Goal: Task Accomplishment & Management: Complete application form

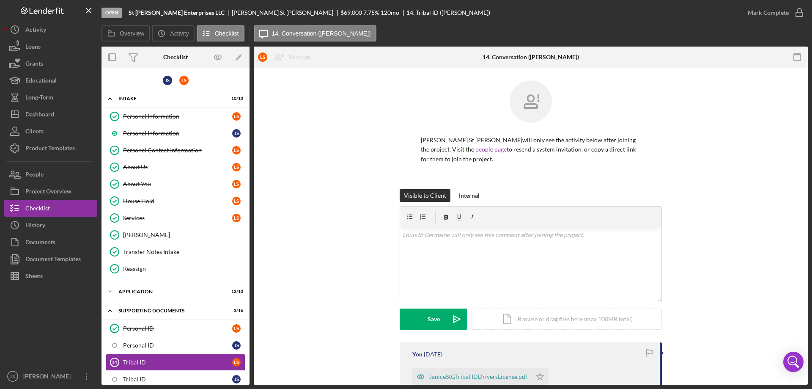
scroll to position [253, 0]
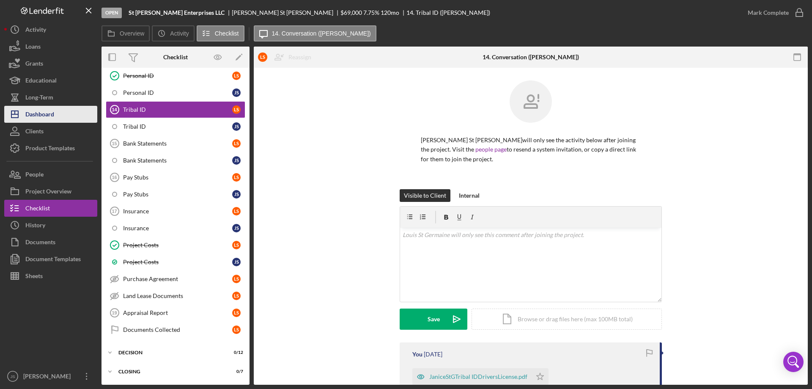
click at [35, 113] on div "Dashboard" at bounding box center [39, 115] width 29 height 19
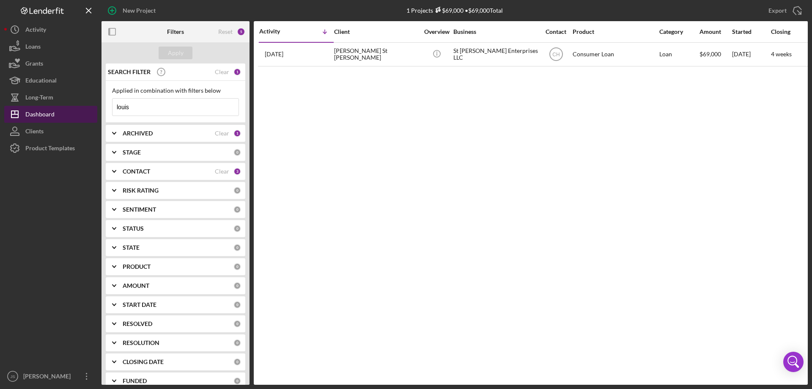
drag, startPoint x: 137, startPoint y: 108, endPoint x: 80, endPoint y: 106, distance: 57.1
click at [80, 106] on div "New Project 1 Projects $69,000 • $69,000 Total louis Export Icon/Export Filters…" at bounding box center [406, 192] width 804 height 385
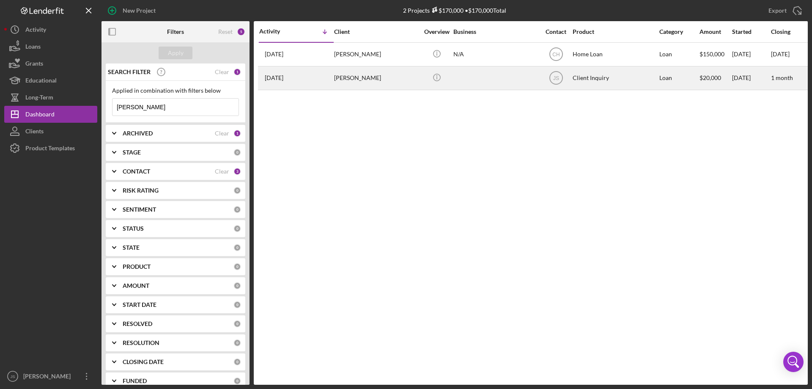
type input "[PERSON_NAME]"
click at [493, 80] on div at bounding box center [496, 78] width 85 height 22
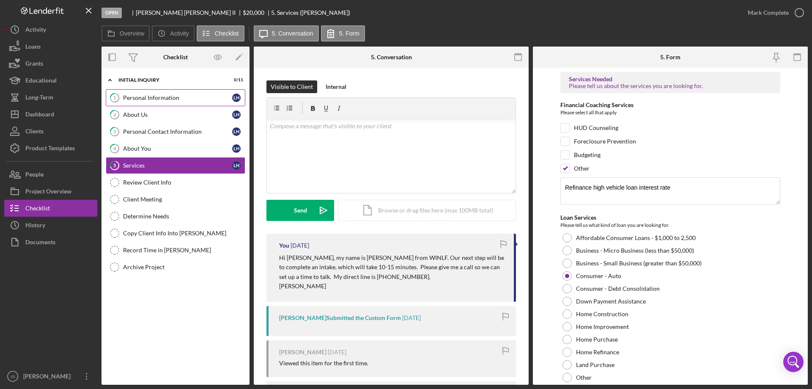
click at [181, 102] on link "1 Personal Information L H" at bounding box center [176, 97] width 140 height 17
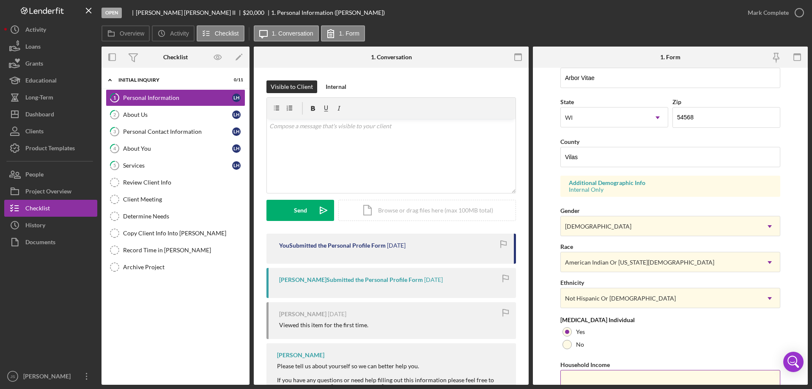
scroll to position [248, 0]
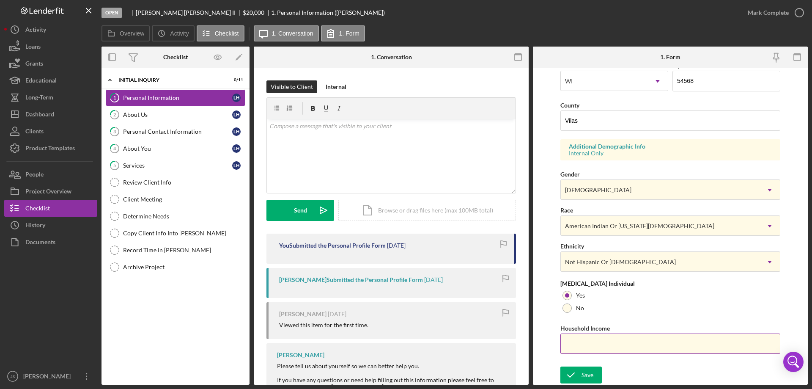
click at [616, 346] on input "Household Income" at bounding box center [671, 343] width 220 height 20
type input "$55,000"
click at [582, 374] on div "Save" at bounding box center [588, 374] width 12 height 17
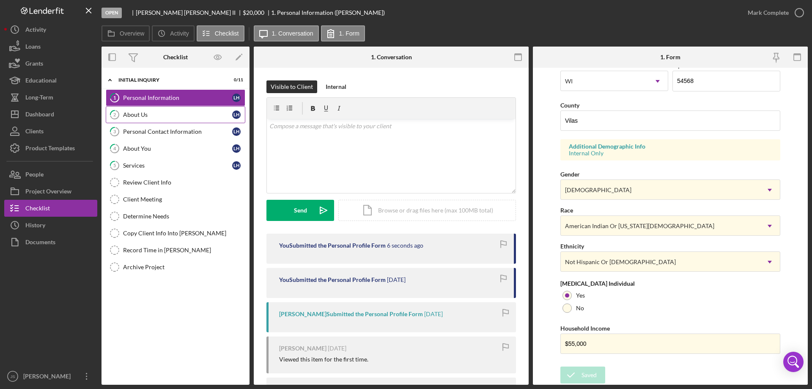
click at [165, 118] on div "About Us" at bounding box center [177, 114] width 109 height 7
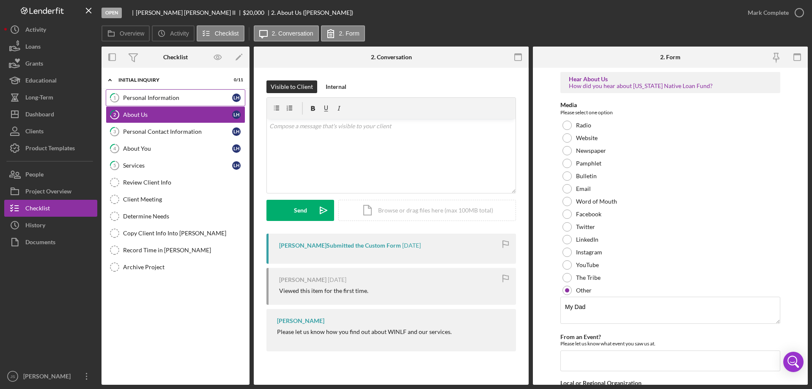
drag, startPoint x: 155, startPoint y: 94, endPoint x: 162, endPoint y: 94, distance: 6.8
click at [155, 94] on link "1 Personal Information L H" at bounding box center [176, 97] width 140 height 17
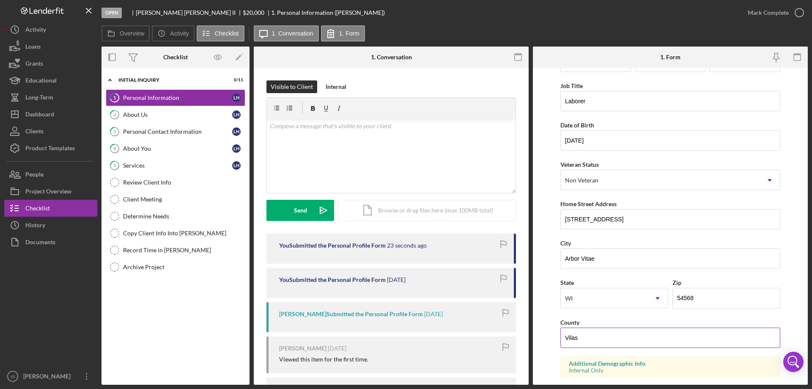
scroll to position [85, 0]
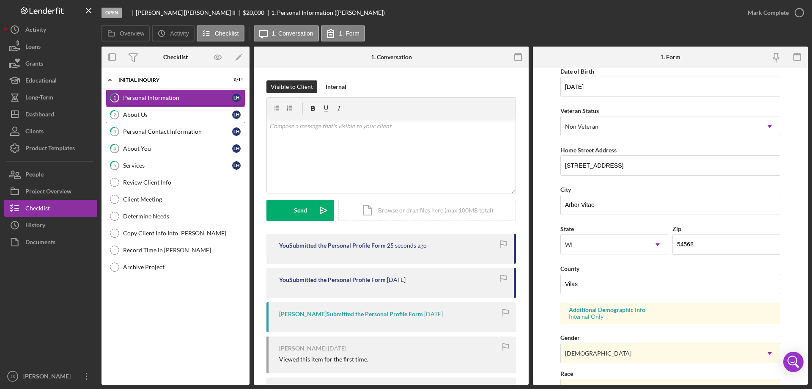
click at [168, 111] on div "About Us" at bounding box center [177, 114] width 109 height 7
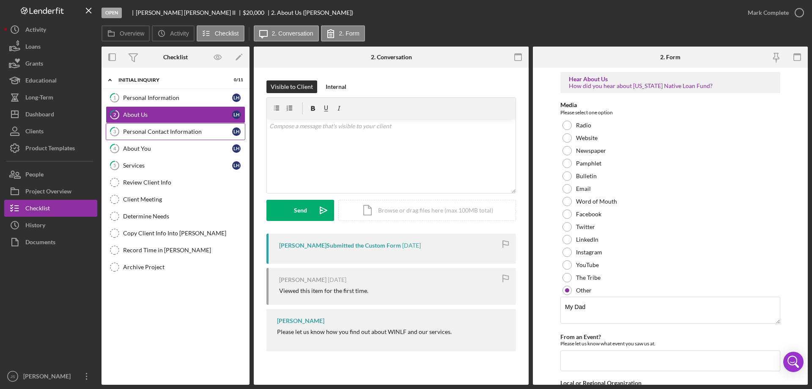
click at [173, 130] on div "Personal Contact Information" at bounding box center [177, 131] width 109 height 7
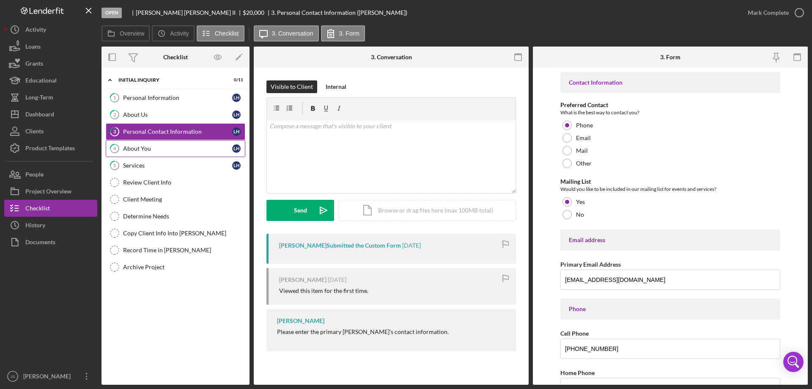
click at [176, 151] on div "About You" at bounding box center [177, 148] width 109 height 7
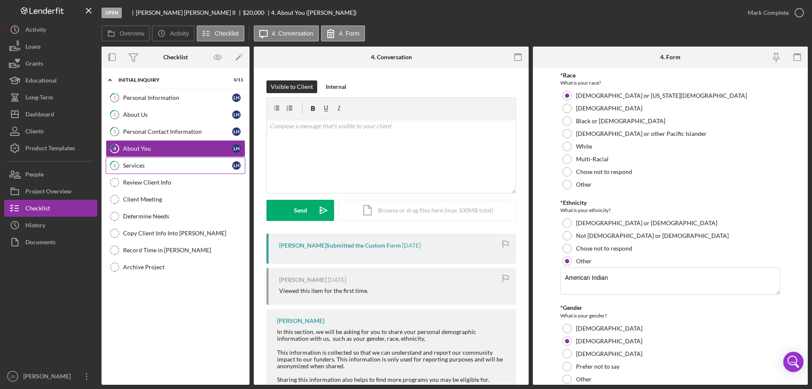
click at [176, 170] on link "5 Services L H" at bounding box center [176, 165] width 140 height 17
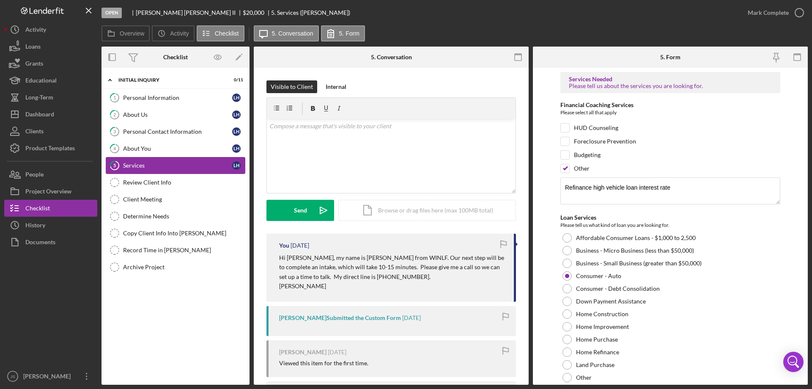
drag, startPoint x: 190, startPoint y: 186, endPoint x: 239, endPoint y: 172, distance: 50.6
click at [192, 186] on link "Review Client Info Review Client Info" at bounding box center [176, 182] width 140 height 17
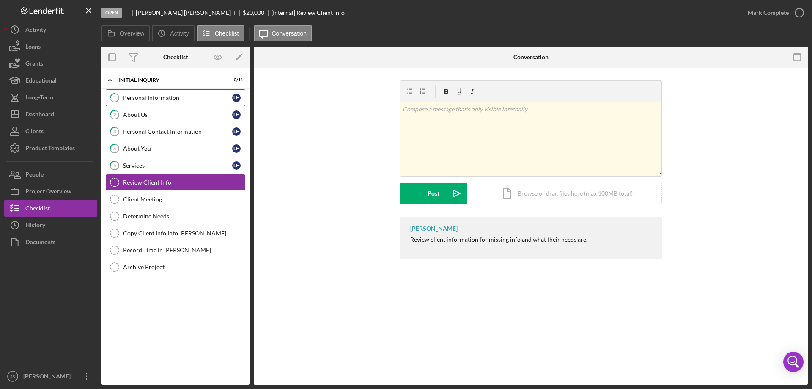
click at [135, 100] on div "Personal Information" at bounding box center [177, 97] width 109 height 7
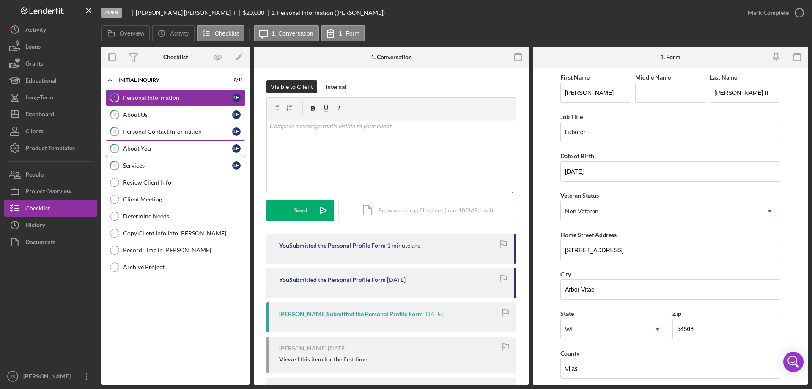
drag, startPoint x: 160, startPoint y: 153, endPoint x: 170, endPoint y: 152, distance: 10.2
click at [160, 153] on link "4 About You L H" at bounding box center [176, 148] width 140 height 17
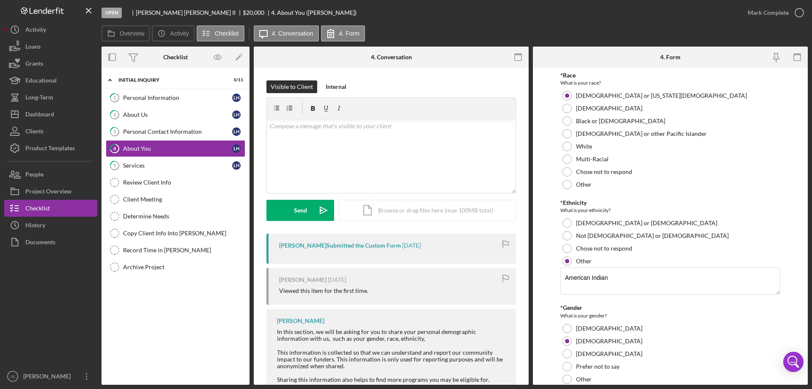
drag, startPoint x: 175, startPoint y: 96, endPoint x: 783, endPoint y: 222, distance: 621.0
click at [180, 96] on div "Personal Information" at bounding box center [177, 97] width 109 height 7
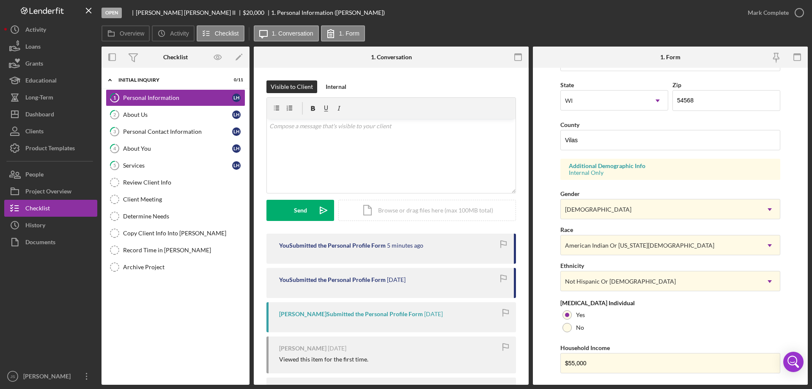
scroll to position [248, 0]
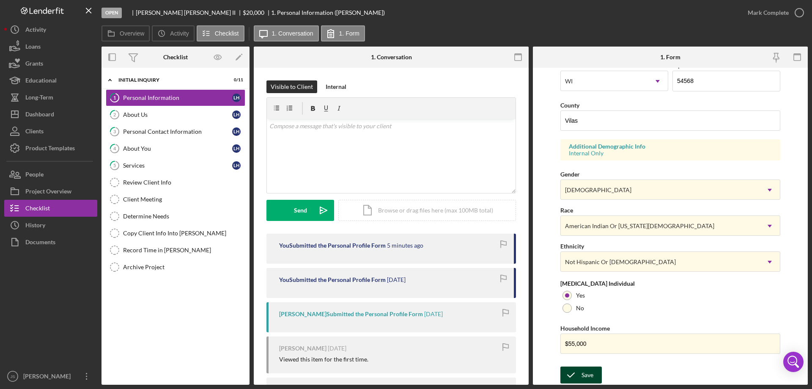
click at [582, 378] on div "Save" at bounding box center [588, 374] width 12 height 17
click at [798, 12] on icon "button" at bounding box center [799, 12] width 21 height 21
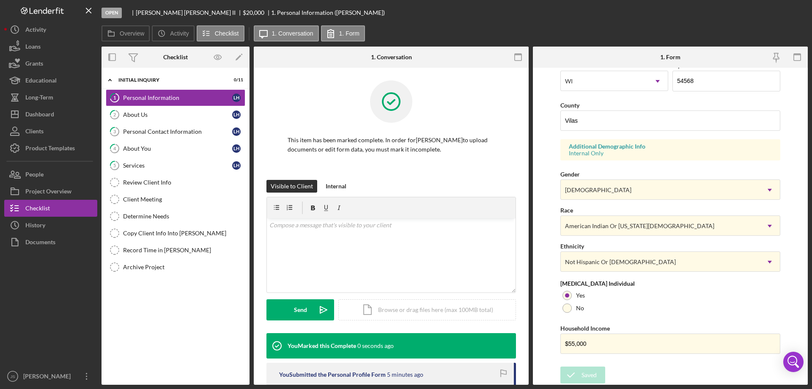
scroll to position [78, 0]
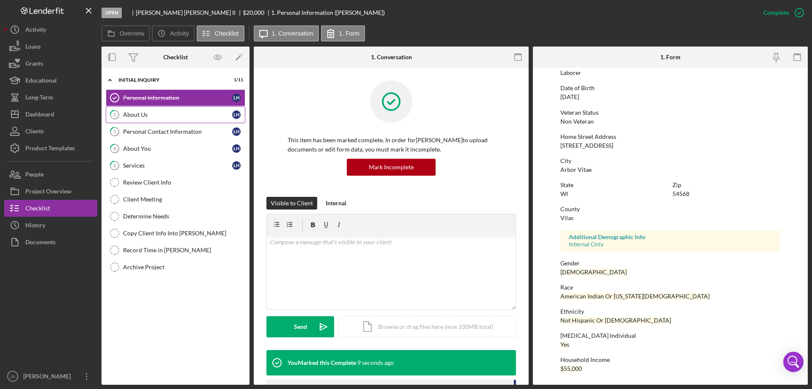
drag, startPoint x: 153, startPoint y: 113, endPoint x: 161, endPoint y: 113, distance: 8.0
click at [153, 113] on div "About Us" at bounding box center [177, 114] width 109 height 7
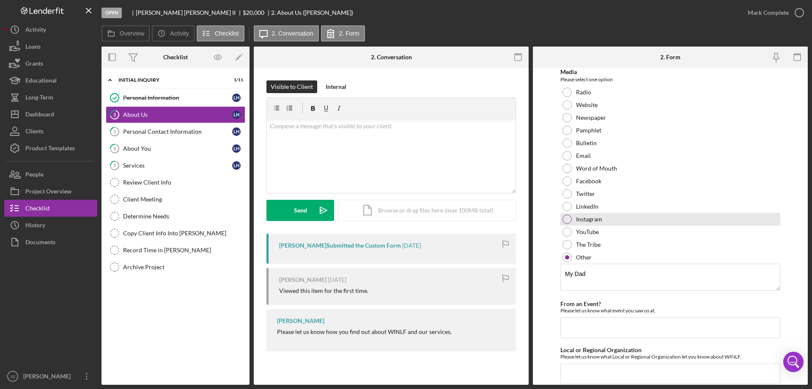
scroll to position [63, 0]
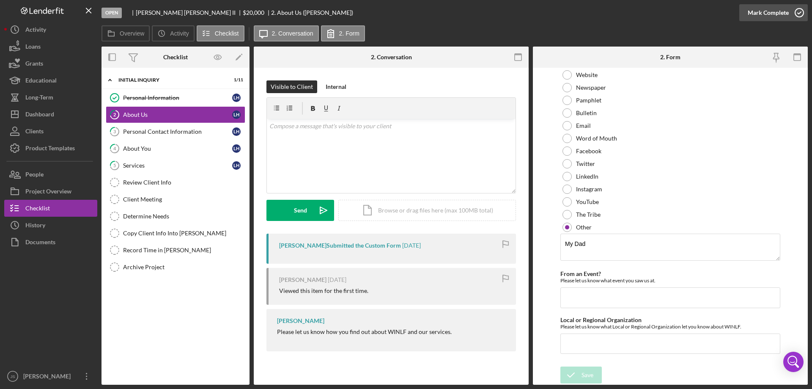
click at [800, 12] on icon "button" at bounding box center [799, 12] width 21 height 21
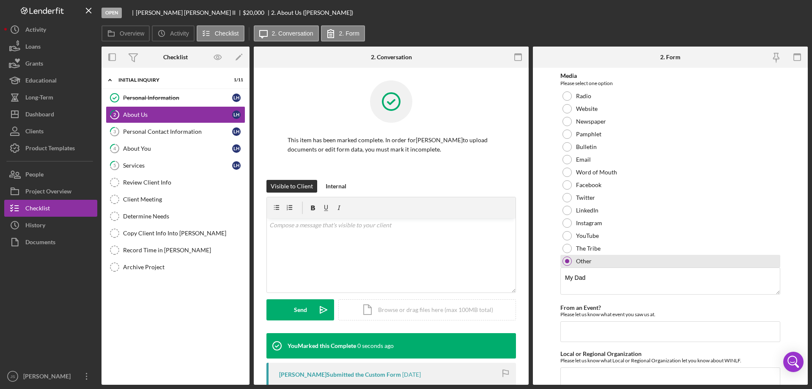
scroll to position [97, 0]
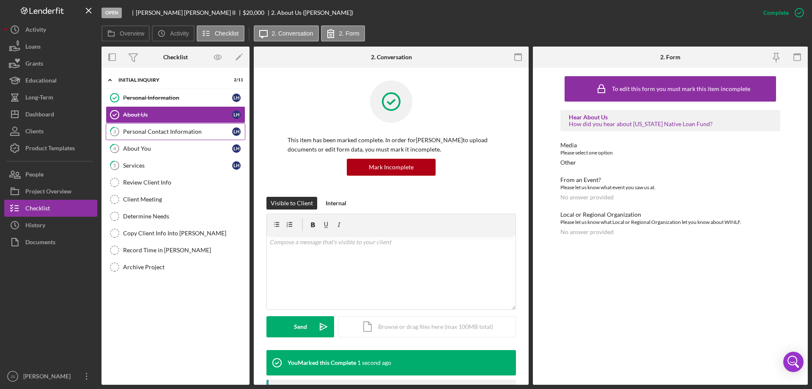
click at [162, 132] on div "Personal Contact Information" at bounding box center [177, 131] width 109 height 7
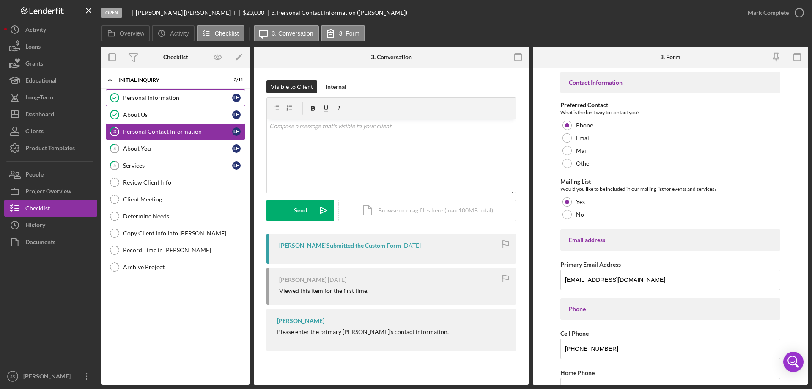
click at [181, 94] on div "Personal Information" at bounding box center [177, 97] width 109 height 7
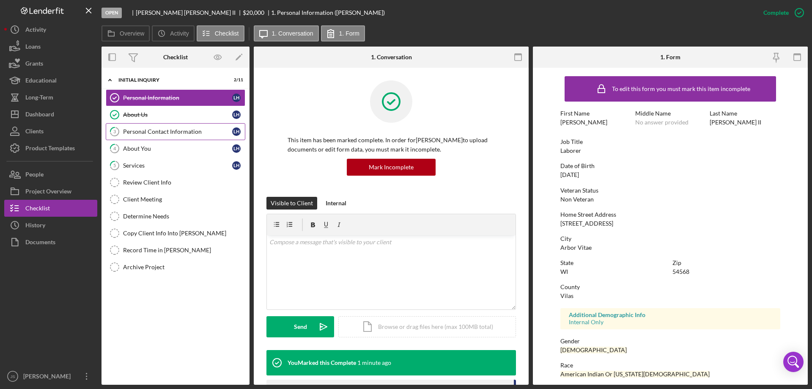
click at [152, 132] on div "Personal Contact Information" at bounding box center [177, 131] width 109 height 7
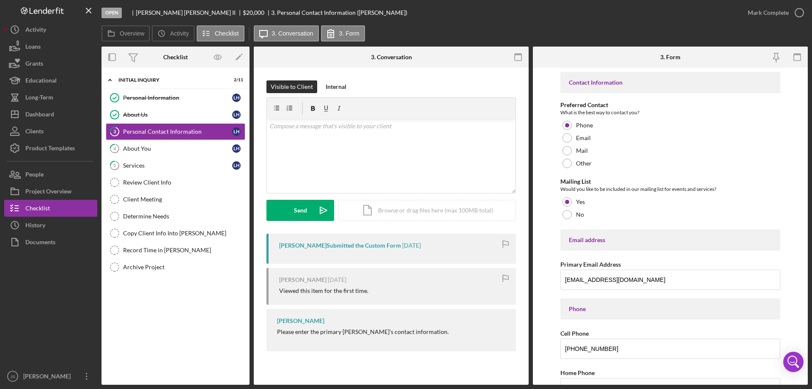
drag, startPoint x: 798, startPoint y: 11, endPoint x: 763, endPoint y: 83, distance: 80.2
click at [0, 0] on icon "button" at bounding box center [0, 0] width 0 height 0
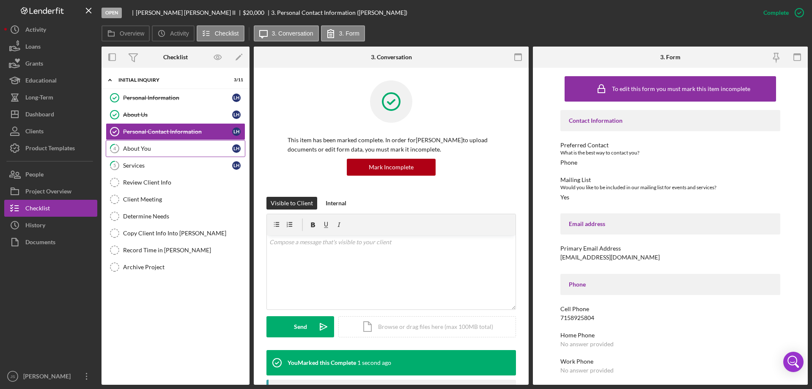
click at [168, 149] on div "About You" at bounding box center [177, 148] width 109 height 7
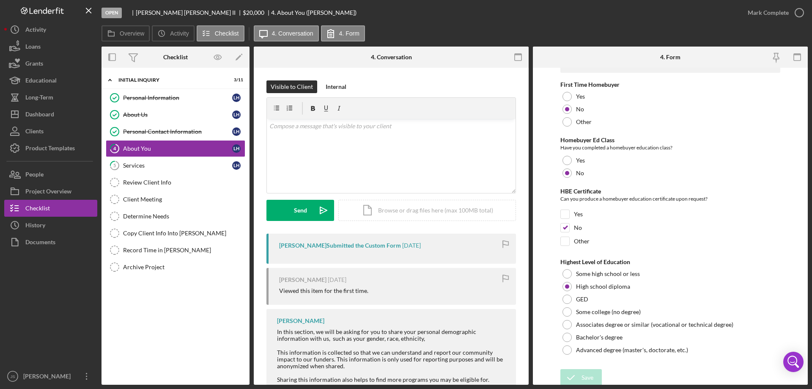
scroll to position [1788, 0]
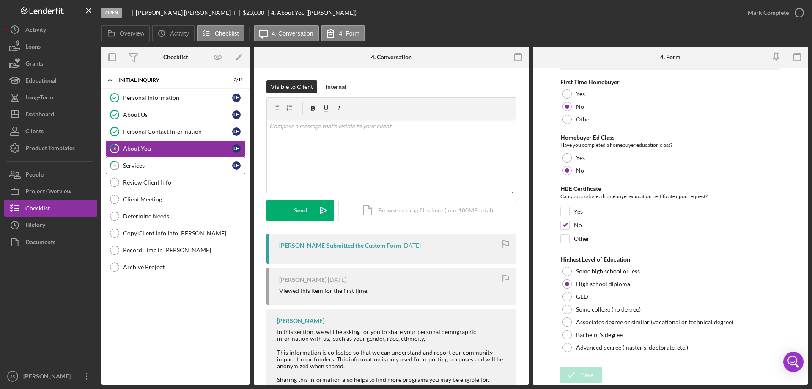
click at [169, 163] on div "Services" at bounding box center [177, 165] width 109 height 7
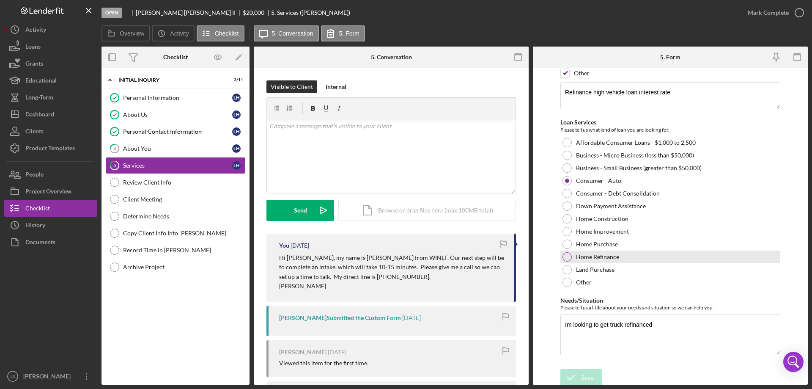
scroll to position [98, 0]
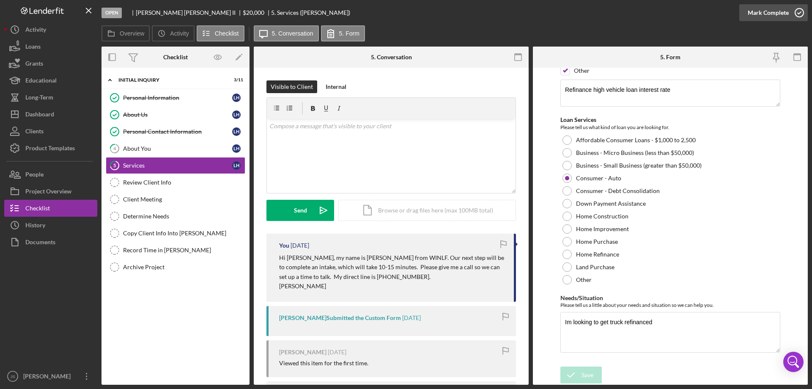
click at [800, 13] on polyline "button" at bounding box center [799, 13] width 3 height 2
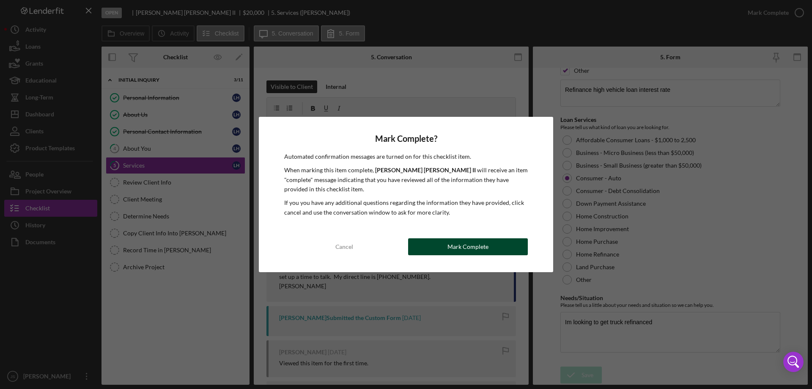
click at [457, 245] on div "Mark Complete" at bounding box center [468, 246] width 41 height 17
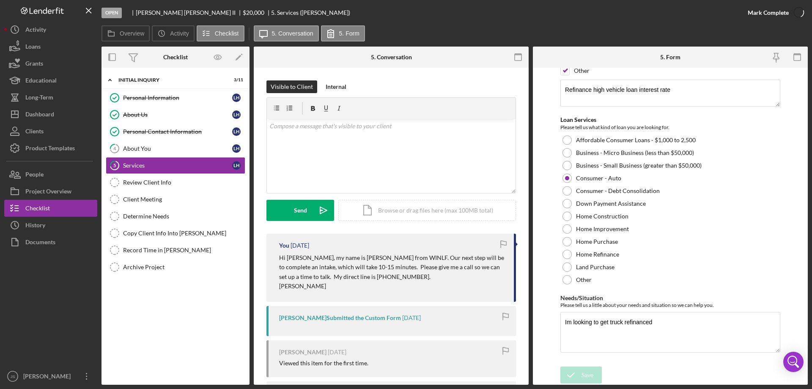
scroll to position [132, 0]
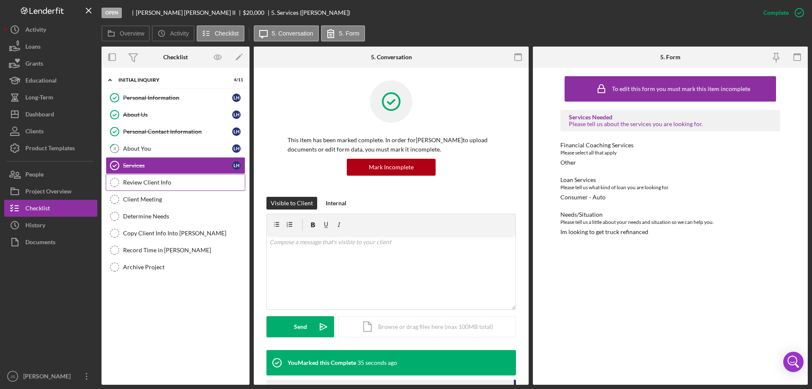
drag, startPoint x: 184, startPoint y: 183, endPoint x: 239, endPoint y: 179, distance: 55.6
click at [184, 183] on div "Review Client Info" at bounding box center [184, 182] width 122 height 7
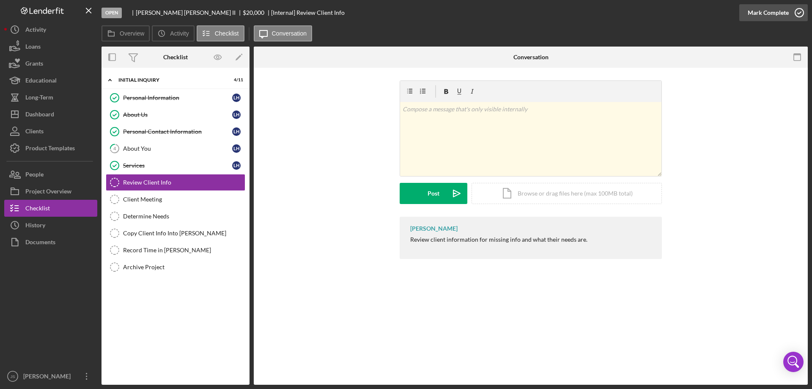
click at [800, 11] on icon "button" at bounding box center [799, 12] width 21 height 21
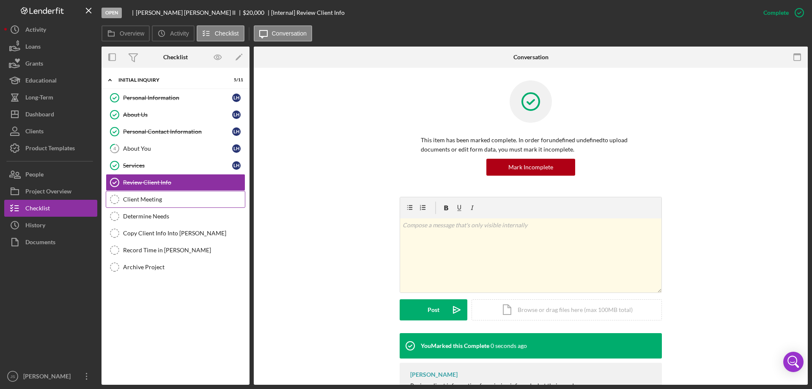
click at [158, 201] on div "Client Meeting" at bounding box center [184, 199] width 122 height 7
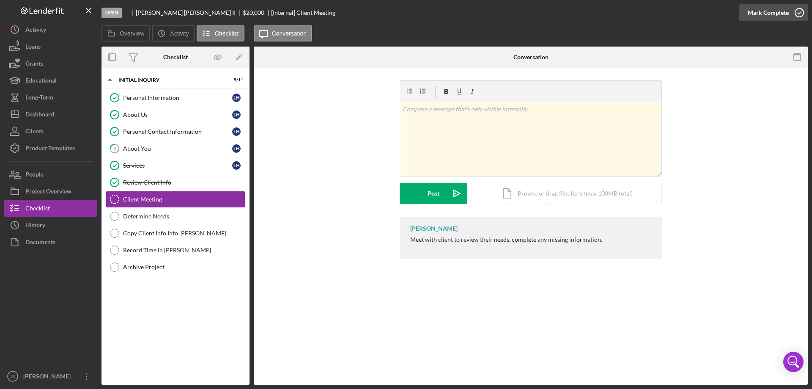
click at [802, 11] on icon "button" at bounding box center [799, 12] width 21 height 21
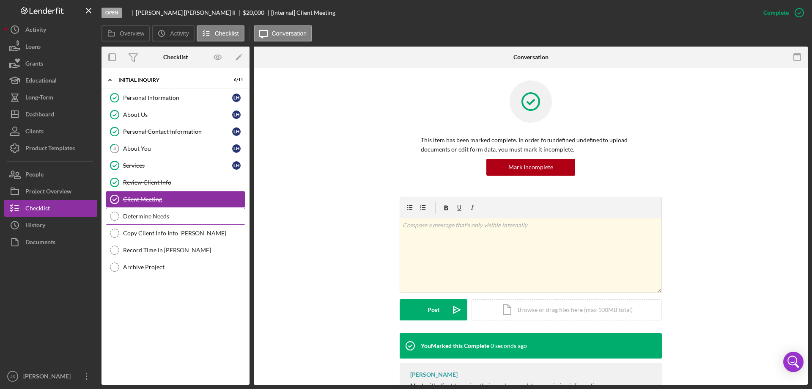
drag, startPoint x: 156, startPoint y: 217, endPoint x: 198, endPoint y: 218, distance: 42.3
click at [157, 217] on div "Determine Needs" at bounding box center [184, 216] width 122 height 7
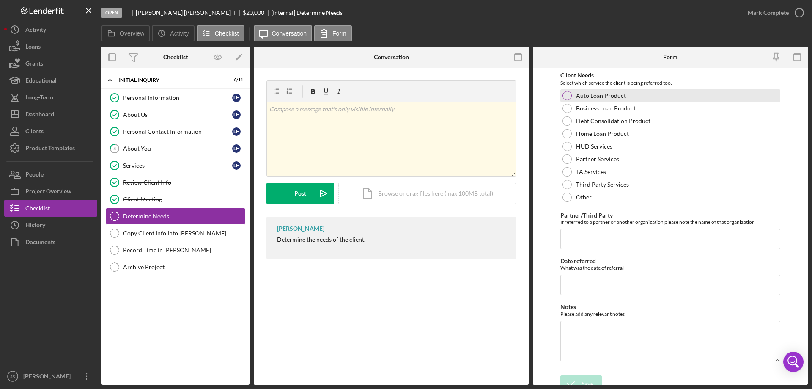
click at [567, 95] on div at bounding box center [567, 95] width 9 height 9
click at [586, 380] on div "Save" at bounding box center [588, 383] width 12 height 17
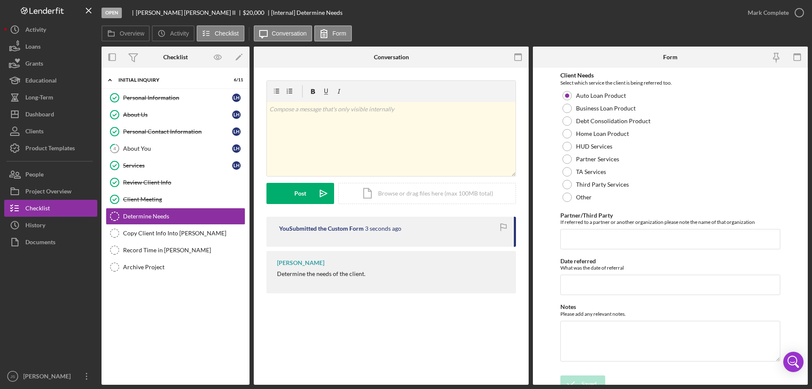
click at [0, 0] on icon "button" at bounding box center [0, 0] width 0 height 0
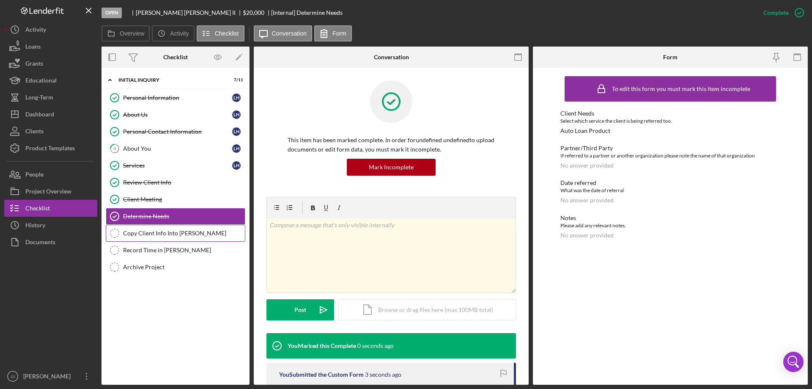
click at [170, 232] on div "Copy Client Info Into [PERSON_NAME]" at bounding box center [184, 233] width 122 height 7
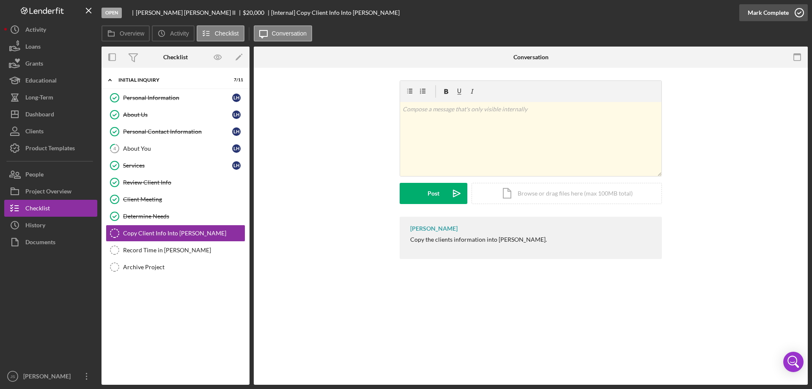
click at [795, 12] on icon "button" at bounding box center [799, 12] width 21 height 21
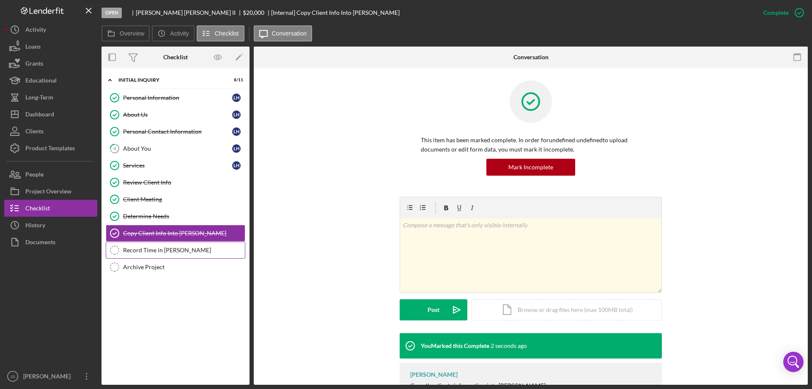
click at [166, 253] on div "Record Time in [PERSON_NAME]" at bounding box center [184, 250] width 122 height 7
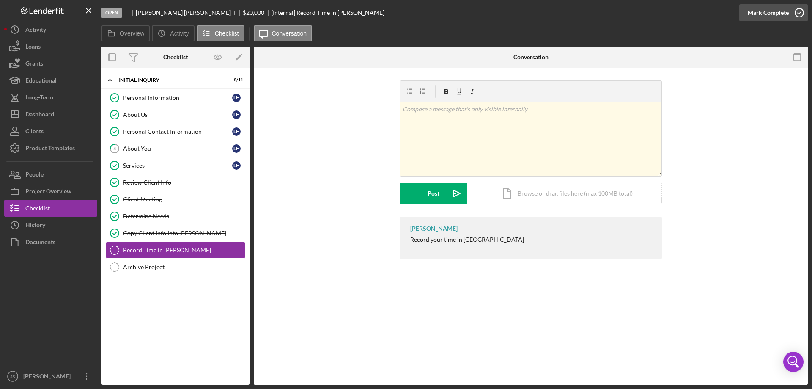
click at [803, 12] on icon "button" at bounding box center [799, 12] width 21 height 21
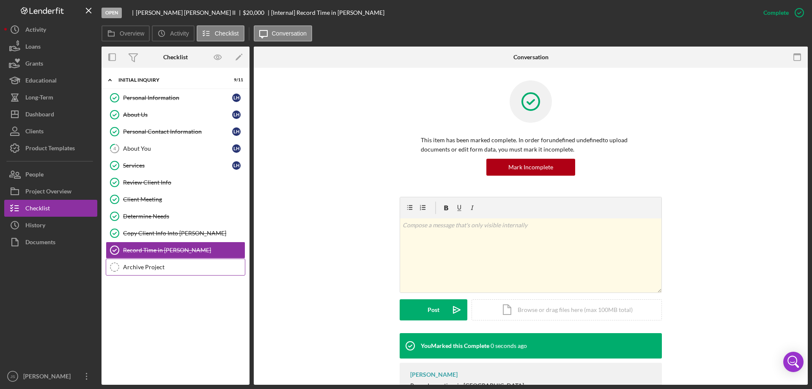
click at [152, 266] on div "Archive Project" at bounding box center [184, 267] width 122 height 7
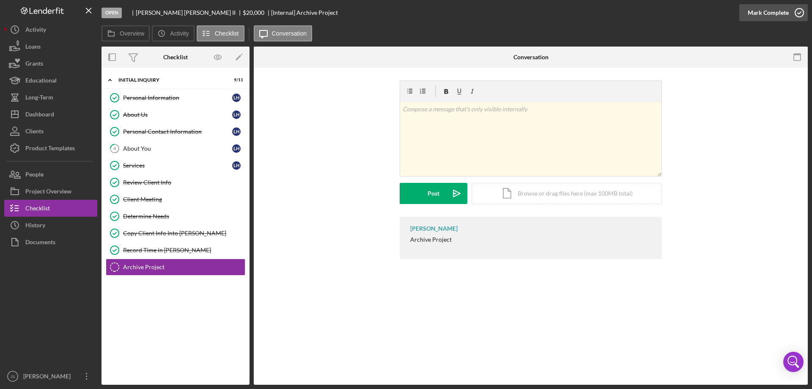
click at [801, 13] on icon "button" at bounding box center [799, 12] width 21 height 21
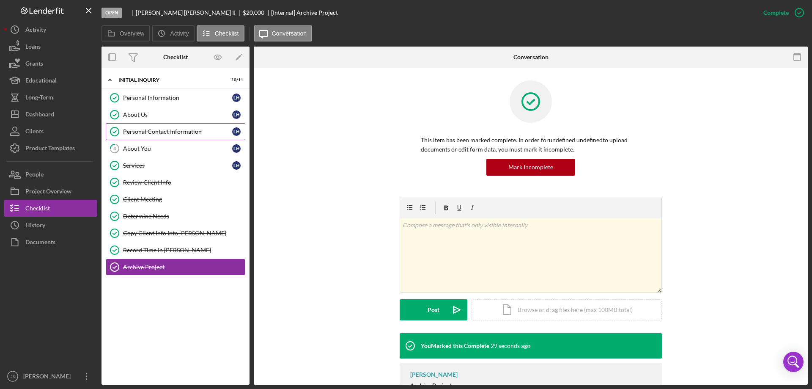
click at [155, 132] on div "Personal Contact Information" at bounding box center [177, 131] width 109 height 7
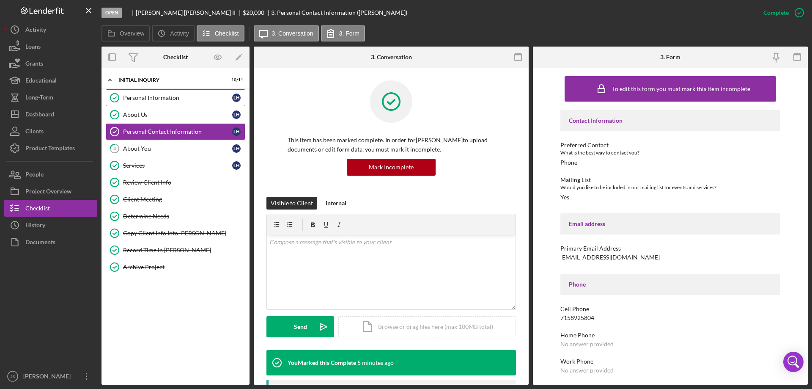
click at [161, 94] on div "Personal Information" at bounding box center [177, 97] width 109 height 7
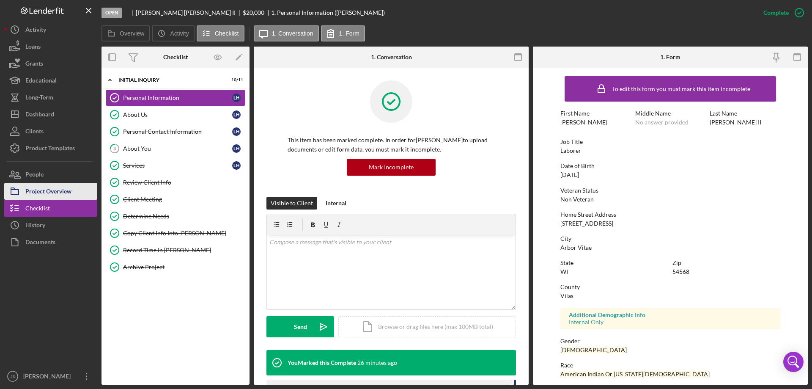
click at [51, 192] on div "Project Overview" at bounding box center [48, 192] width 46 height 19
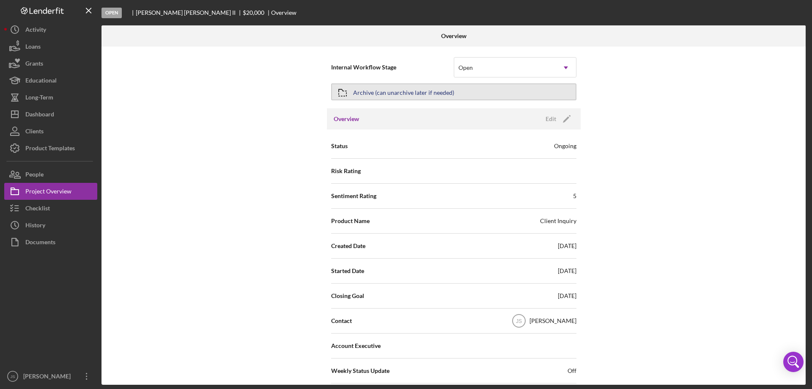
click at [422, 90] on div "Archive (can unarchive later if needed)" at bounding box center [403, 91] width 101 height 15
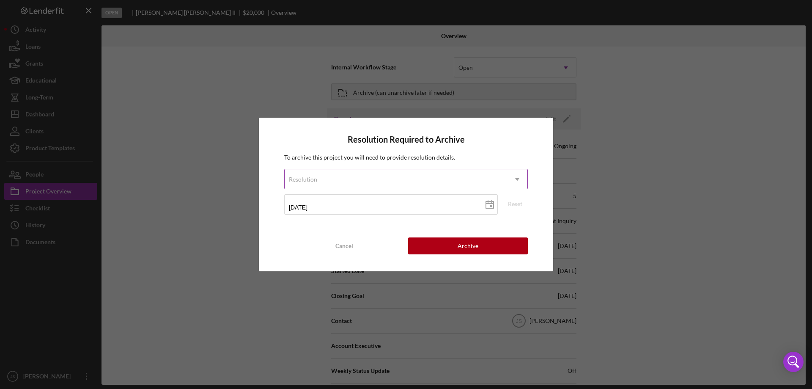
click at [352, 181] on div "Resolution" at bounding box center [396, 179] width 223 height 19
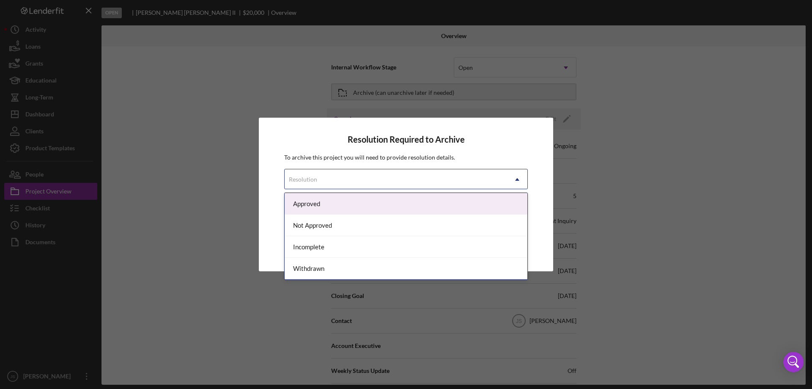
click at [351, 205] on div "Approved" at bounding box center [406, 204] width 243 height 22
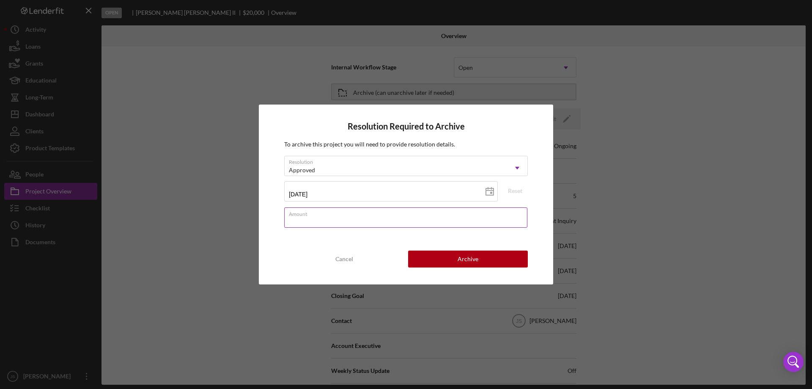
click at [347, 217] on input "Amount" at bounding box center [405, 217] width 243 height 20
type input "$0"
click at [459, 255] on div "Archive" at bounding box center [468, 258] width 21 height 17
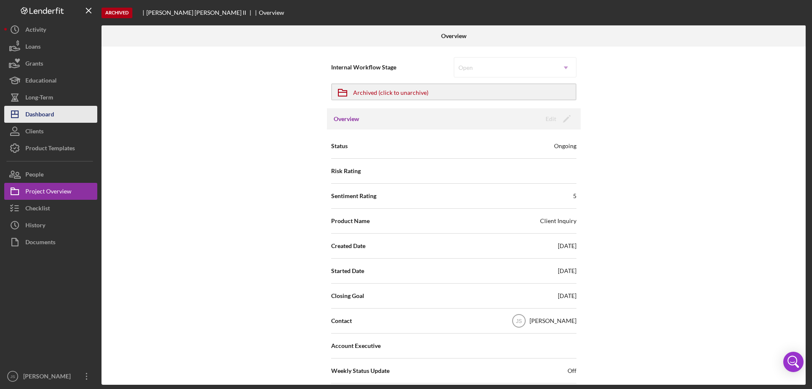
click at [52, 116] on div "Dashboard" at bounding box center [39, 115] width 29 height 19
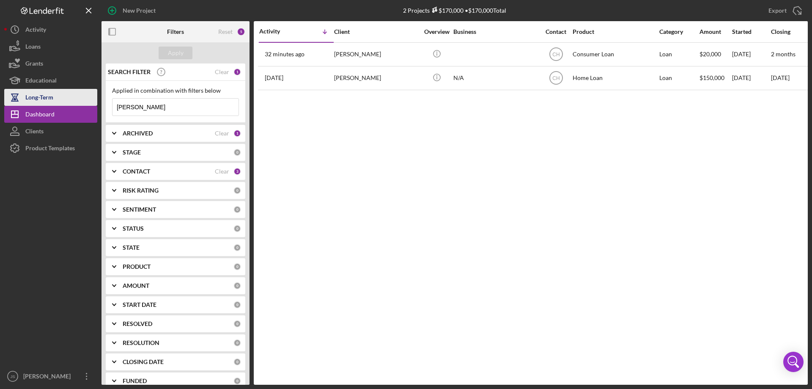
drag, startPoint x: 144, startPoint y: 107, endPoint x: 64, endPoint y: 104, distance: 80.0
click at [64, 105] on div "New Project 2 Projects $170,000 • $170,000 Total [PERSON_NAME] Export Icon/Expo…" at bounding box center [406, 192] width 804 height 385
click at [171, 50] on div "Apply" at bounding box center [176, 53] width 16 height 13
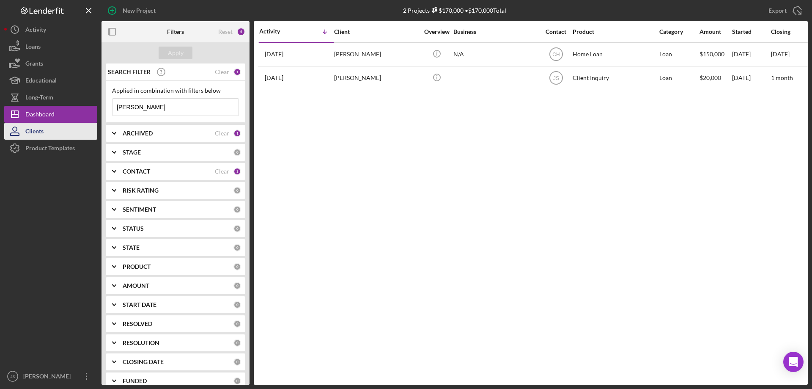
click at [43, 133] on div "Clients" at bounding box center [34, 132] width 18 height 19
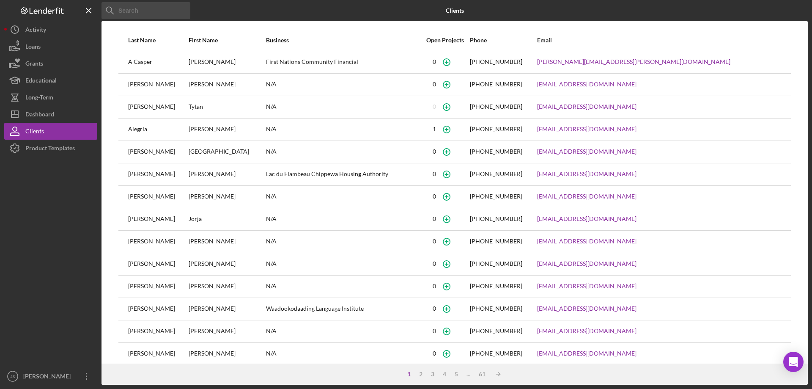
click at [151, 14] on input at bounding box center [146, 10] width 89 height 17
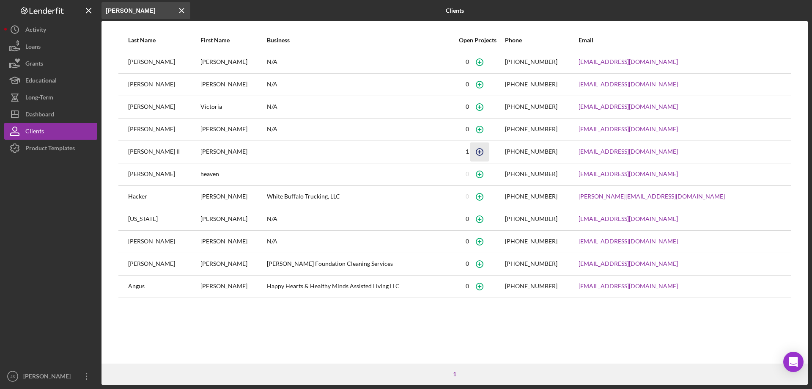
type input "haling"
click at [489, 153] on icon "button" at bounding box center [479, 151] width 19 height 19
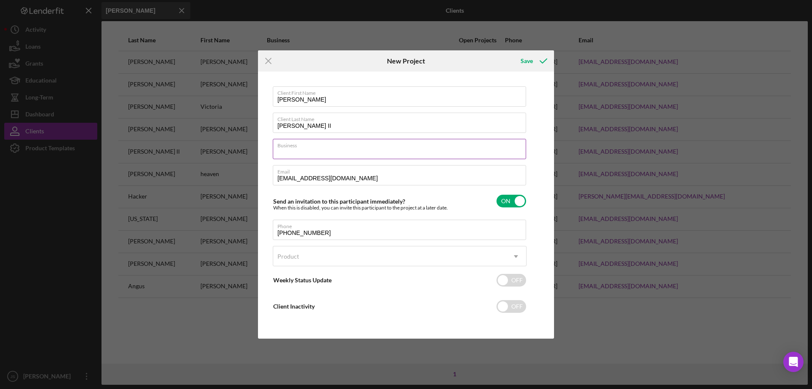
drag, startPoint x: 321, startPoint y: 140, endPoint x: 325, endPoint y: 143, distance: 5.2
click at [321, 140] on div "Business Required" at bounding box center [400, 149] width 254 height 21
type input "N/A"
click at [336, 251] on div "Product" at bounding box center [389, 256] width 233 height 19
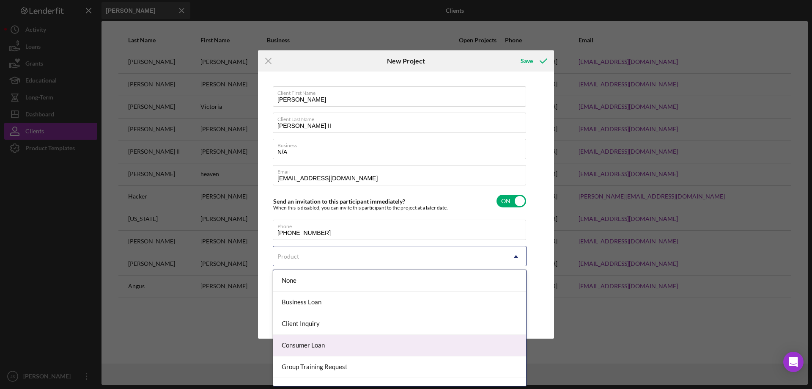
drag, startPoint x: 344, startPoint y: 344, endPoint x: 360, endPoint y: 341, distance: 16.4
click at [345, 344] on div "Consumer Loan" at bounding box center [399, 346] width 253 height 22
checkbox input "true"
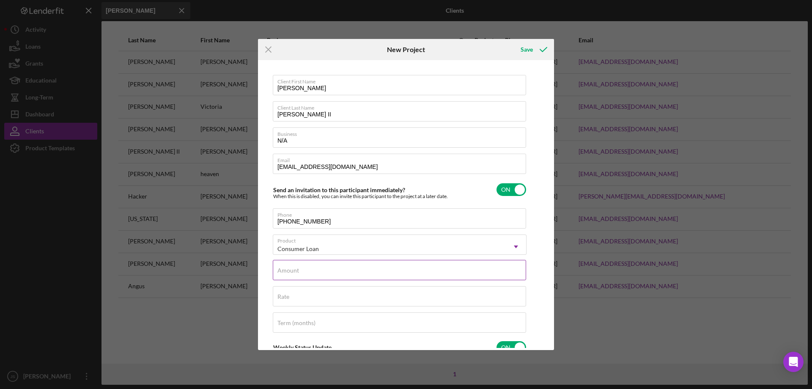
click at [329, 268] on div "Amount" at bounding box center [400, 270] width 254 height 21
type input "$20,000"
click at [311, 296] on input "Rate" at bounding box center [399, 296] width 253 height 20
type input "8.650%"
click at [332, 323] on input "Term (months)" at bounding box center [399, 322] width 253 height 20
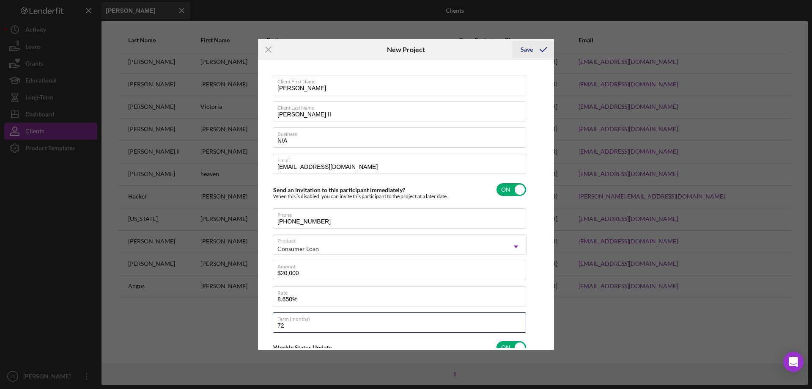
type input "72"
click at [526, 51] on div "Save" at bounding box center [527, 49] width 12 height 17
checkbox input "false"
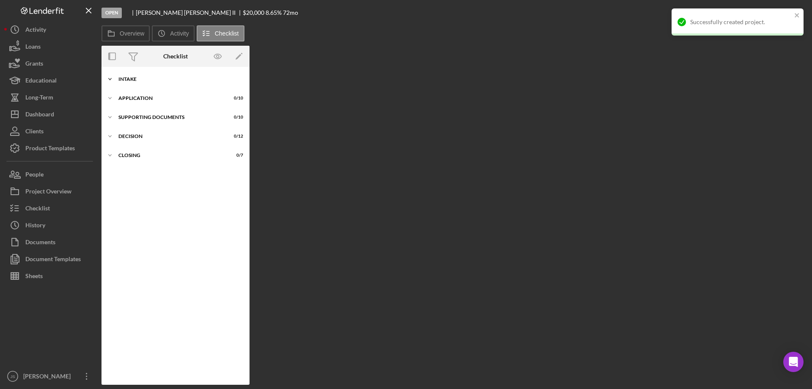
click at [113, 78] on icon "Icon/Expander" at bounding box center [110, 79] width 17 height 17
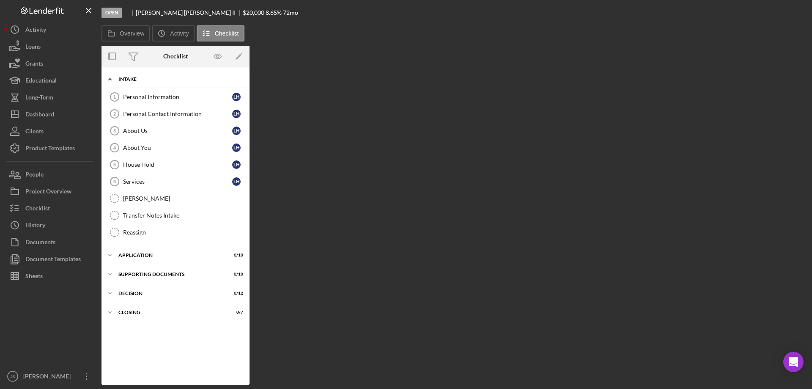
click at [109, 77] on icon "Icon/Expander" at bounding box center [110, 79] width 17 height 17
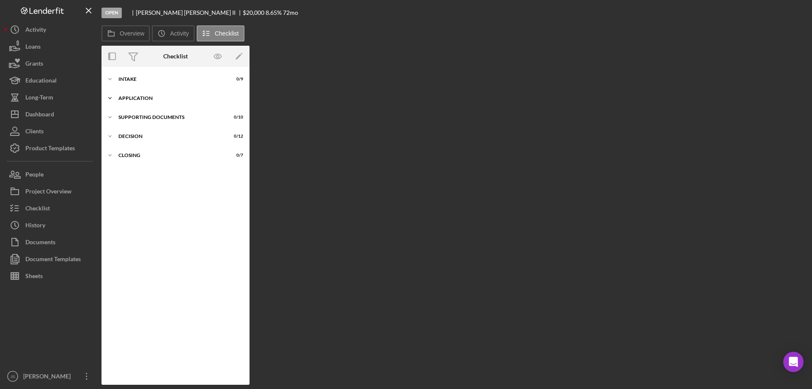
drag, startPoint x: 109, startPoint y: 99, endPoint x: 122, endPoint y: 98, distance: 13.2
click at [109, 99] on icon "Icon/Expander" at bounding box center [110, 98] width 17 height 17
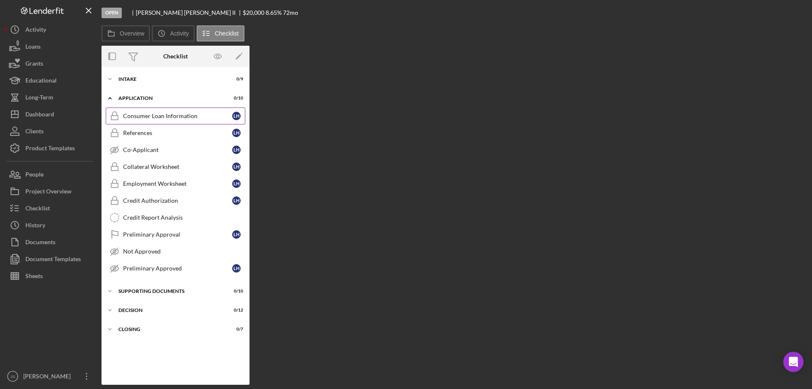
click at [136, 115] on div "Consumer Loan Information" at bounding box center [177, 116] width 109 height 7
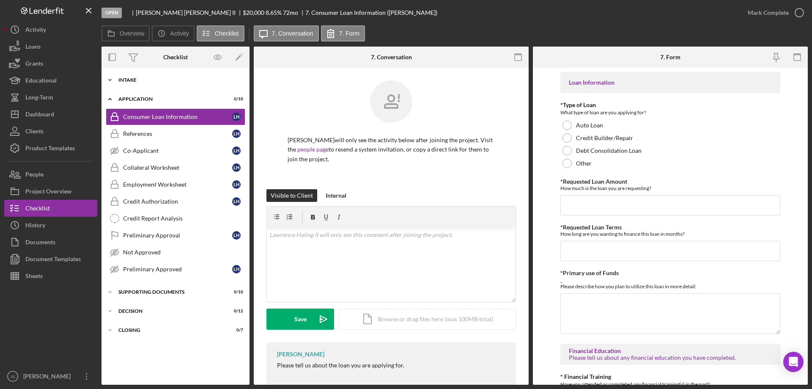
click at [110, 79] on icon "Icon/Expander" at bounding box center [110, 80] width 17 height 17
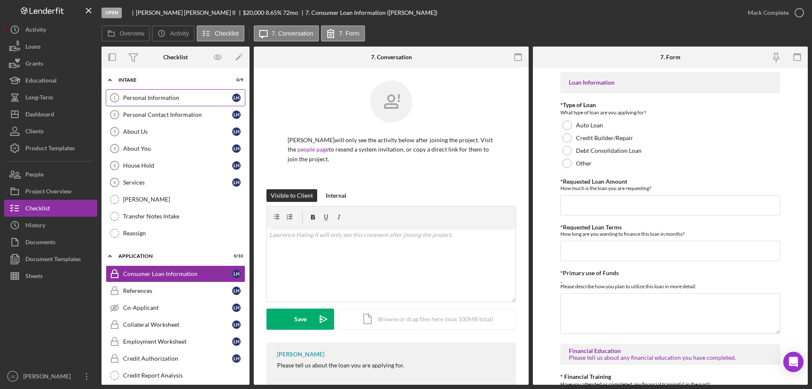
click at [138, 96] on div "Personal Information" at bounding box center [177, 97] width 109 height 7
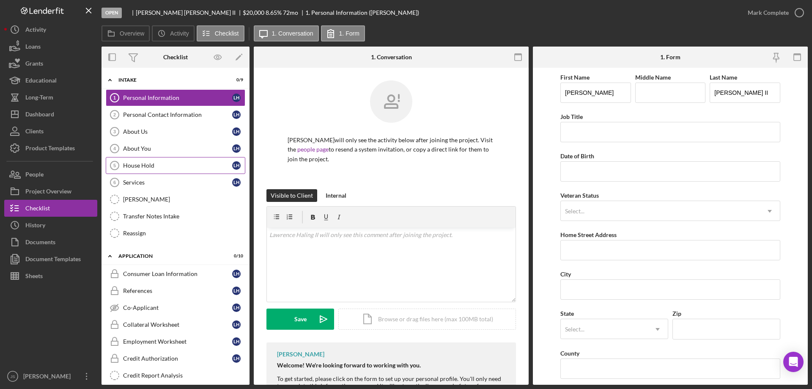
click at [171, 169] on link "House Hold 5 House Hold L H" at bounding box center [176, 165] width 140 height 17
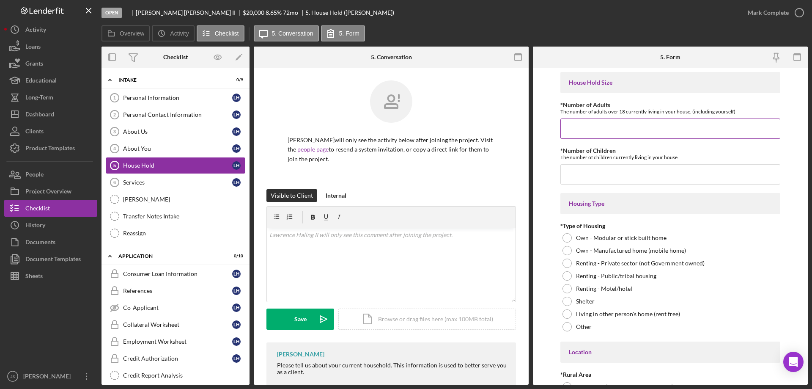
click at [587, 130] on input "*Number of Adults" at bounding box center [671, 128] width 220 height 20
type input "4"
click at [581, 176] on input "*Number of Children" at bounding box center [671, 174] width 220 height 20
type input "0"
click at [571, 238] on div at bounding box center [567, 237] width 9 height 9
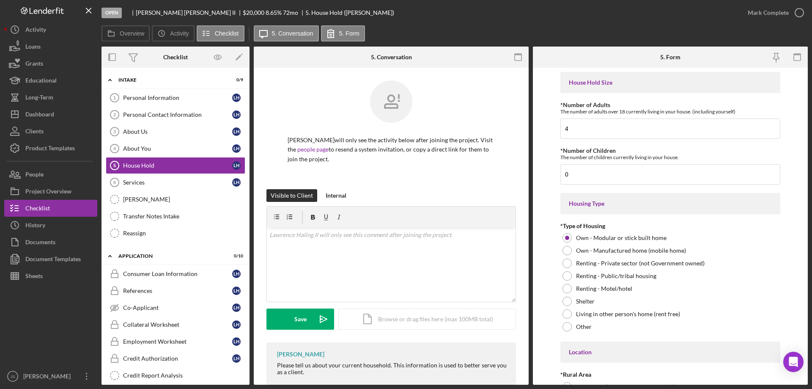
scroll to position [127, 0]
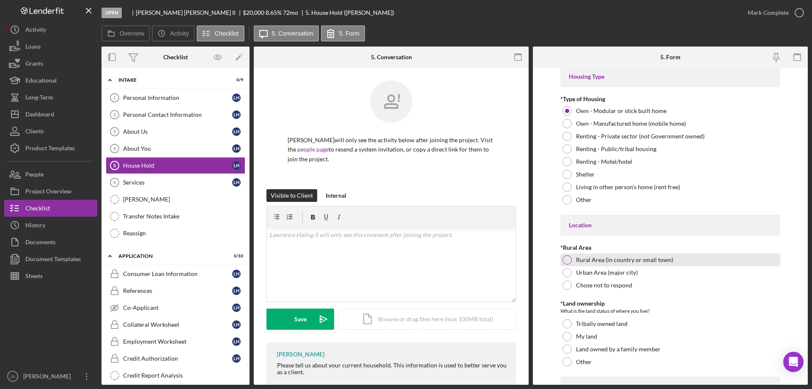
click at [571, 256] on div "Rural Area (in country or small town)" at bounding box center [671, 259] width 220 height 13
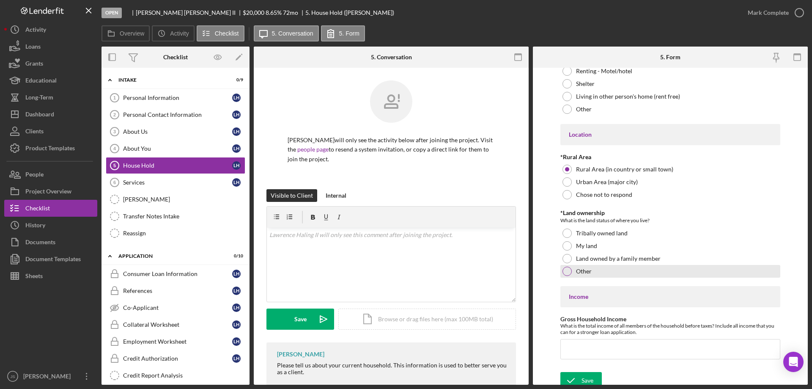
scroll to position [223, 0]
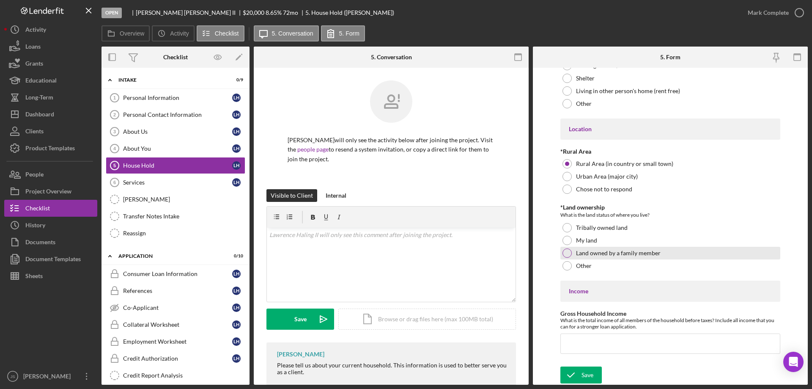
drag, startPoint x: 565, startPoint y: 251, endPoint x: 643, endPoint y: 254, distance: 77.9
click at [566, 251] on div at bounding box center [567, 252] width 9 height 9
click at [583, 345] on input "Gross Household Income" at bounding box center [671, 343] width 220 height 20
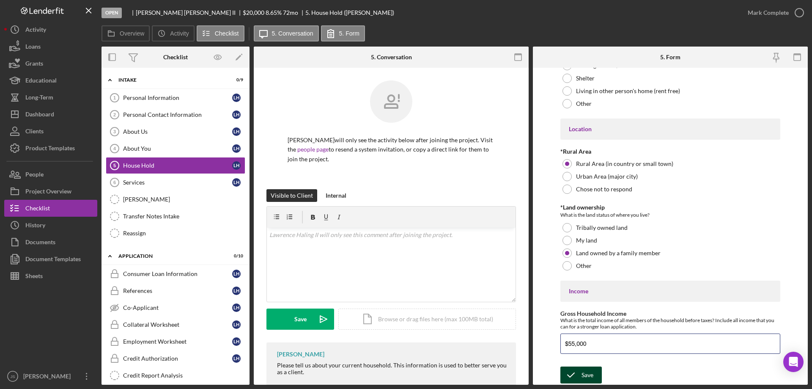
type input "$55,000"
click at [589, 374] on div "Save" at bounding box center [588, 374] width 12 height 17
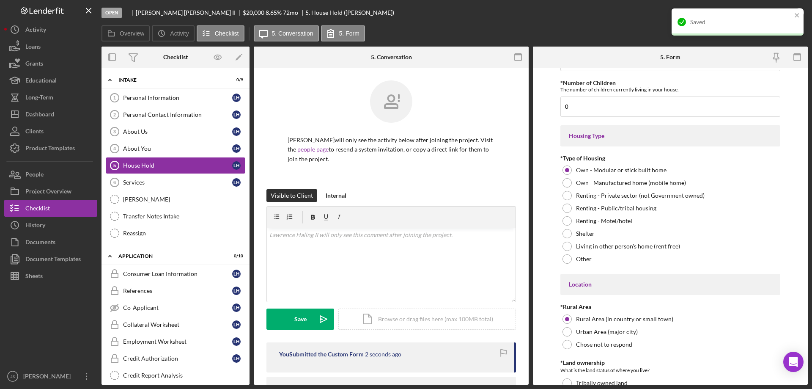
scroll to position [0, 0]
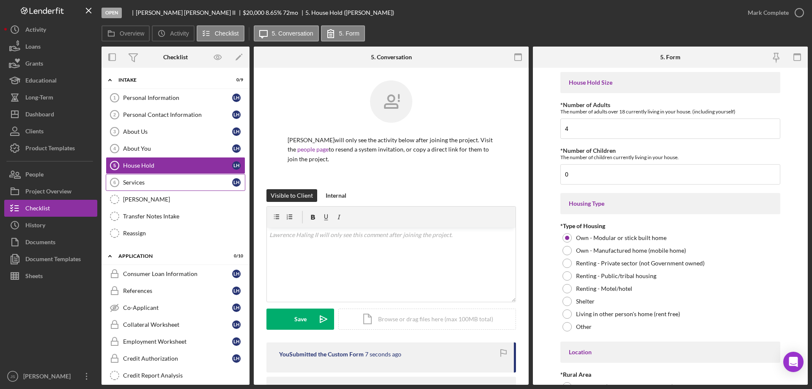
click at [165, 184] on div "Services" at bounding box center [177, 182] width 109 height 7
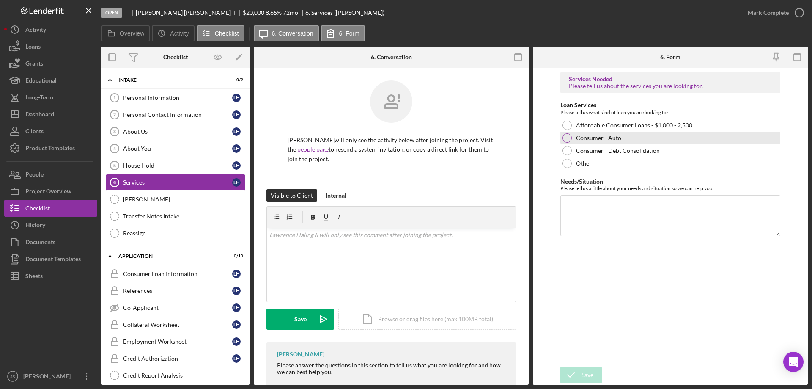
click at [564, 136] on div at bounding box center [567, 137] width 9 height 9
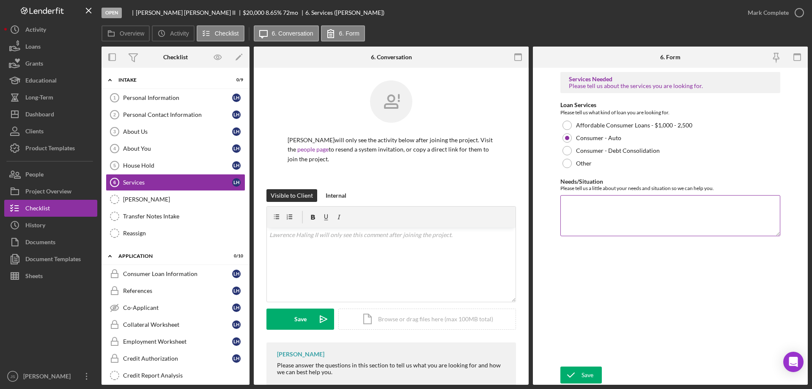
click at [590, 224] on textarea "Needs/Situation" at bounding box center [671, 215] width 220 height 41
type textarea "Refinance"
click at [179, 103] on link "Personal Information 1 Personal Information L H" at bounding box center [176, 97] width 140 height 17
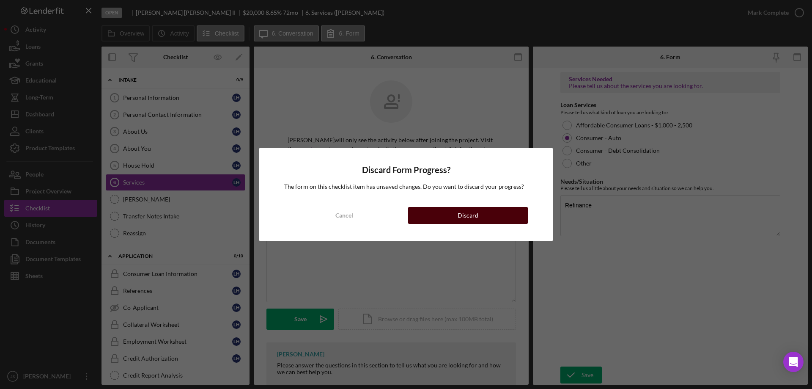
click at [488, 211] on button "Discard" at bounding box center [468, 215] width 120 height 17
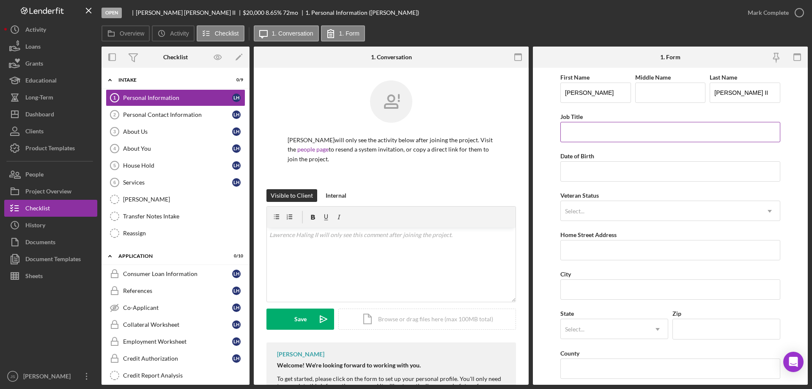
click at [586, 131] on input "Job Title" at bounding box center [671, 132] width 220 height 20
type input "Laborer"
type input "[DATE]"
click at [629, 214] on div "Select..." at bounding box center [660, 210] width 199 height 19
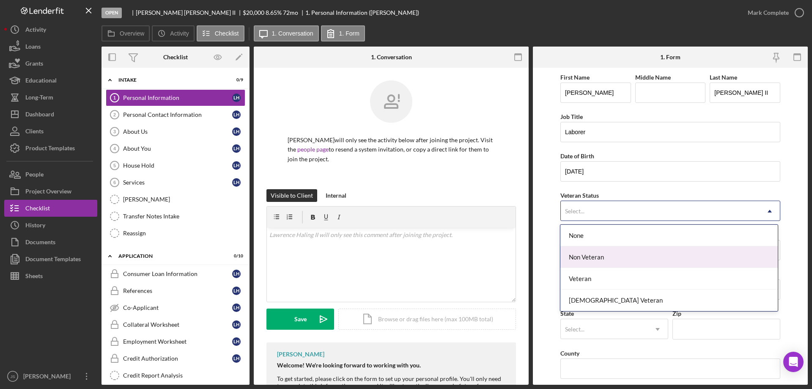
click at [611, 256] on div "Non Veteran" at bounding box center [669, 257] width 217 height 22
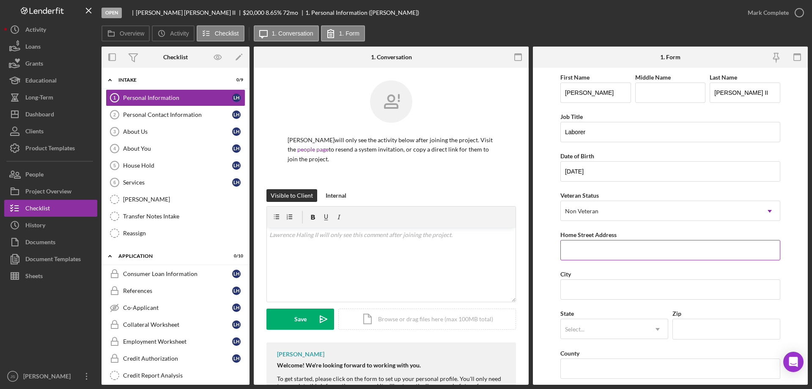
click at [611, 253] on input "Home Street Address" at bounding box center [671, 250] width 220 height 20
type input "[STREET_ADDRESS]"
type input "Arbor Vitae"
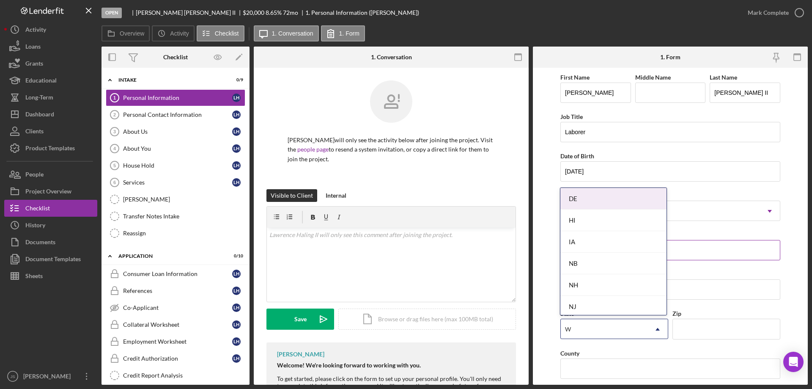
type input "WI"
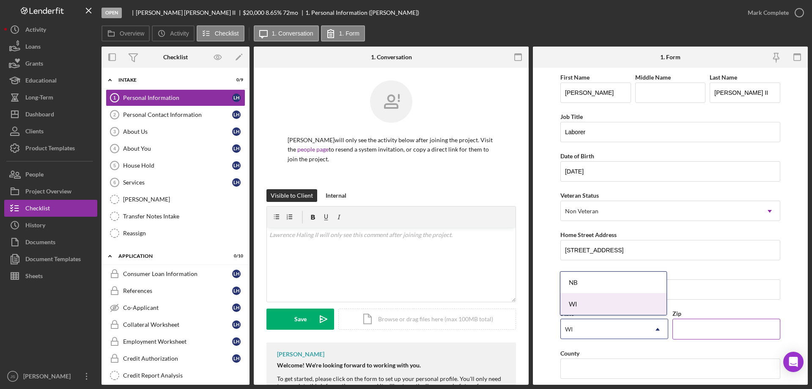
drag, startPoint x: 603, startPoint y: 305, endPoint x: 677, endPoint y: 330, distance: 77.9
click at [604, 305] on div "WI" at bounding box center [614, 304] width 106 height 22
click at [705, 335] on input "Zip" at bounding box center [727, 329] width 108 height 20
type input "54568"
click at [606, 374] on input "County" at bounding box center [671, 368] width 220 height 20
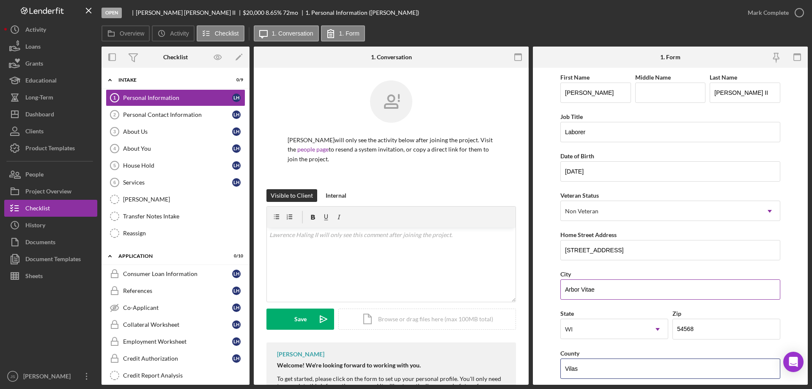
scroll to position [169, 0]
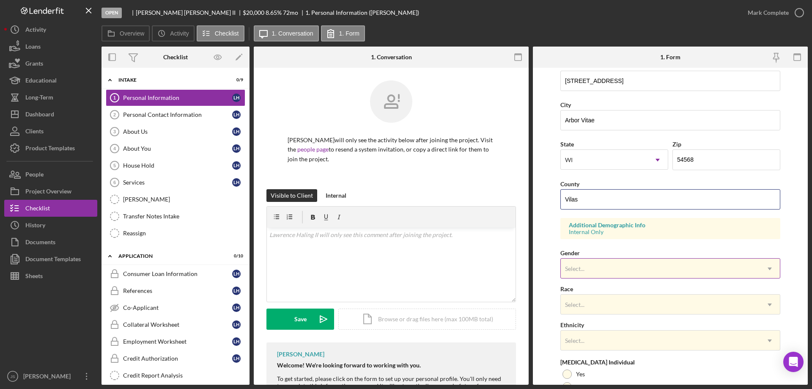
type input "Vilas"
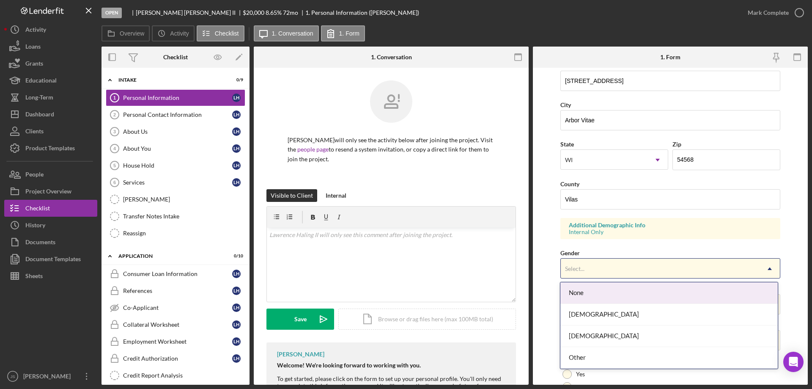
click at [606, 266] on div "Select..." at bounding box center [660, 268] width 199 height 19
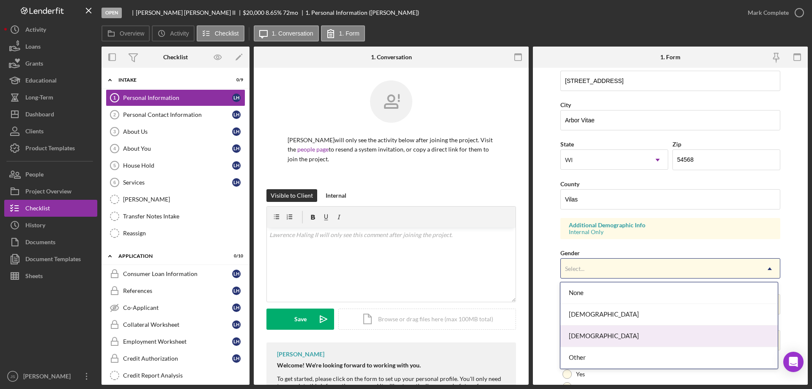
drag, startPoint x: 588, startPoint y: 336, endPoint x: 596, endPoint y: 324, distance: 14.2
click at [588, 336] on div "[DEMOGRAPHIC_DATA]" at bounding box center [669, 336] width 217 height 22
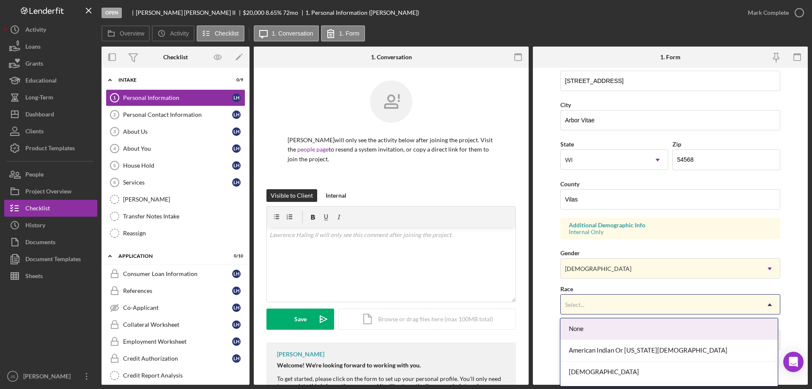
click at [608, 304] on div "Select..." at bounding box center [660, 304] width 199 height 19
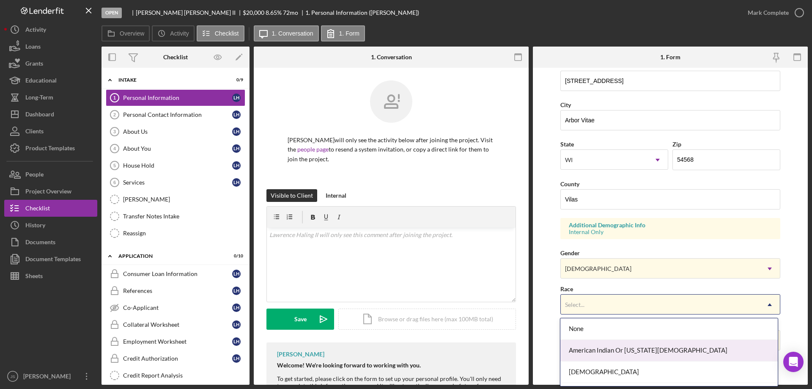
click at [604, 348] on div "American Indian Or [US_STATE][DEMOGRAPHIC_DATA]" at bounding box center [669, 351] width 217 height 22
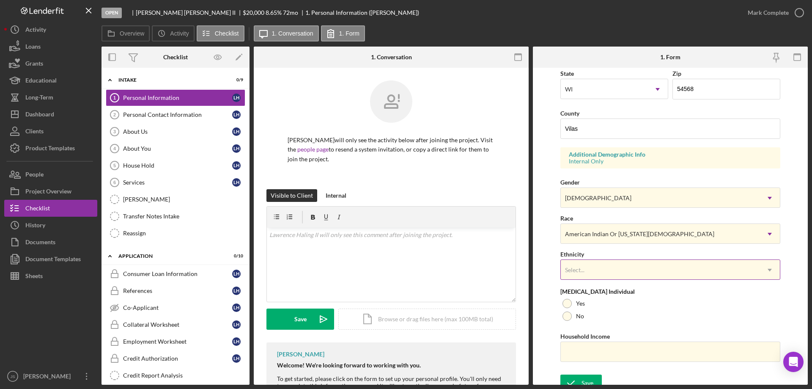
scroll to position [248, 0]
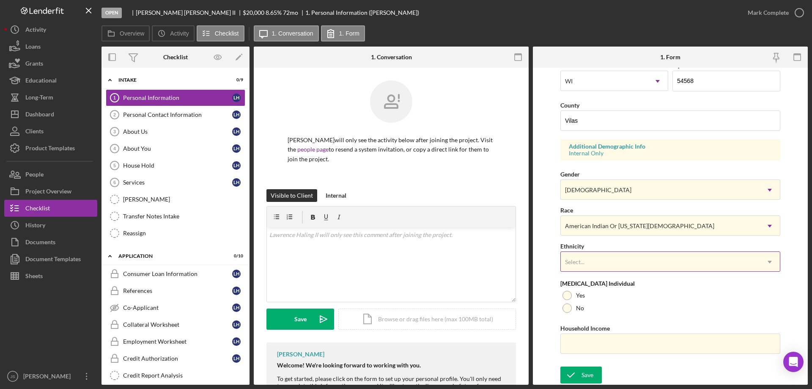
click at [625, 260] on div "Select..." at bounding box center [660, 261] width 199 height 19
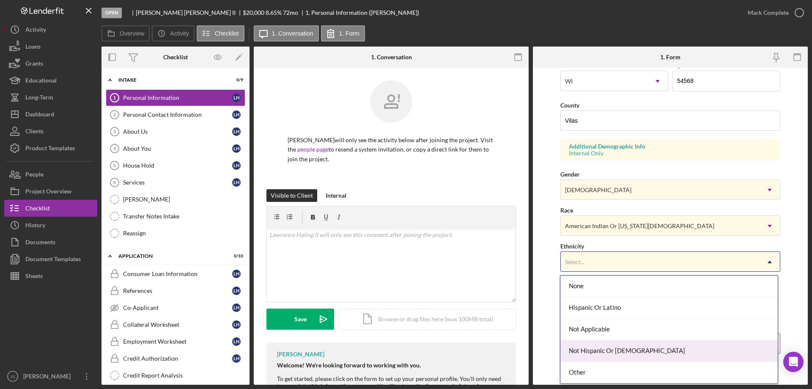
click at [640, 350] on div "Not Hispanic Or [DEMOGRAPHIC_DATA]" at bounding box center [669, 351] width 217 height 22
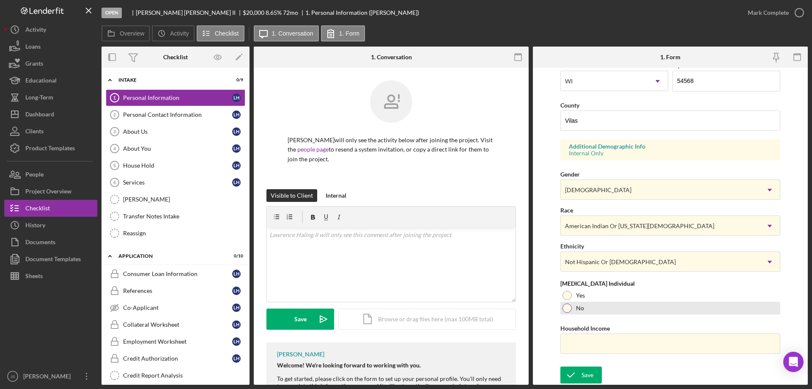
click at [566, 307] on div at bounding box center [567, 307] width 9 height 9
click at [577, 345] on input "Household Income" at bounding box center [671, 343] width 220 height 20
type input "$55,000"
click at [585, 372] on div "Save" at bounding box center [588, 374] width 12 height 17
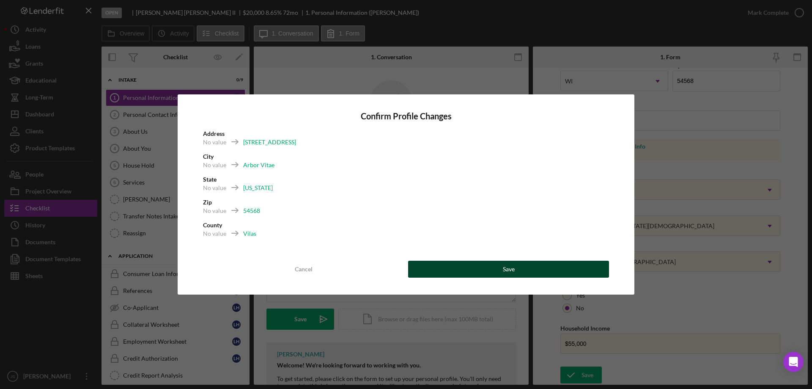
click at [518, 270] on button "Save" at bounding box center [508, 269] width 201 height 17
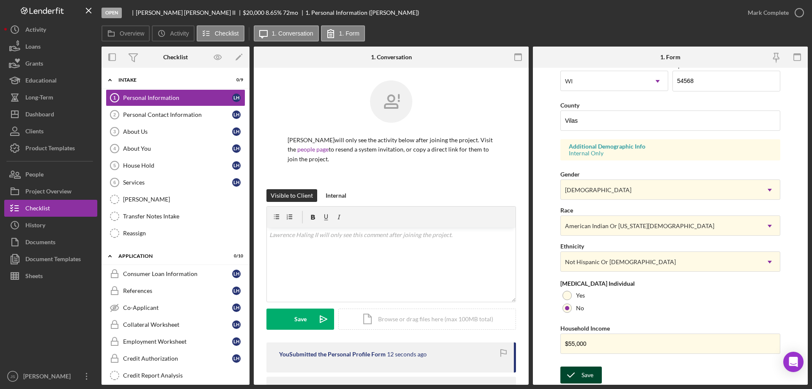
click at [587, 372] on div "Save" at bounding box center [588, 374] width 12 height 17
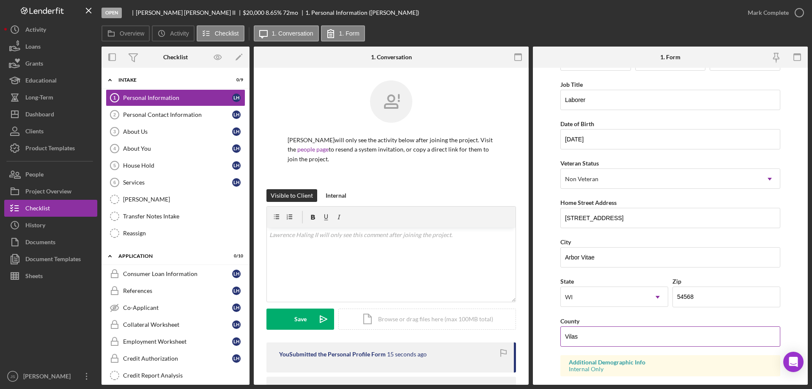
scroll to position [0, 0]
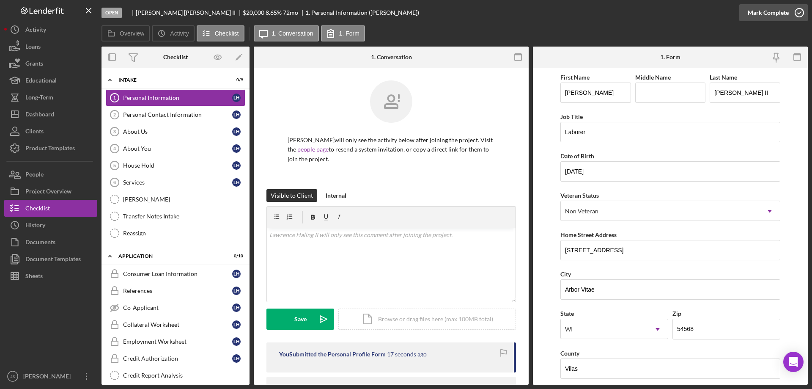
click at [801, 8] on icon "button" at bounding box center [799, 12] width 21 height 21
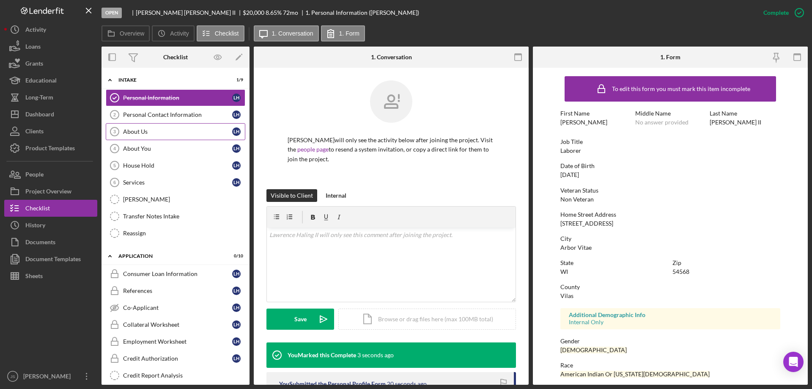
click at [147, 134] on div "About Us" at bounding box center [177, 131] width 109 height 7
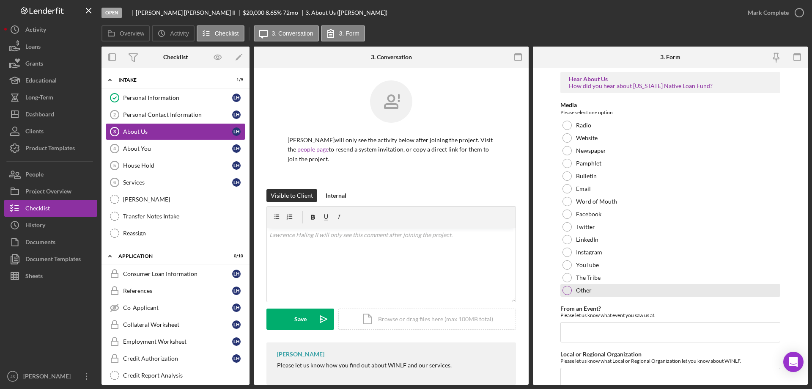
click at [568, 292] on div at bounding box center [567, 290] width 9 height 9
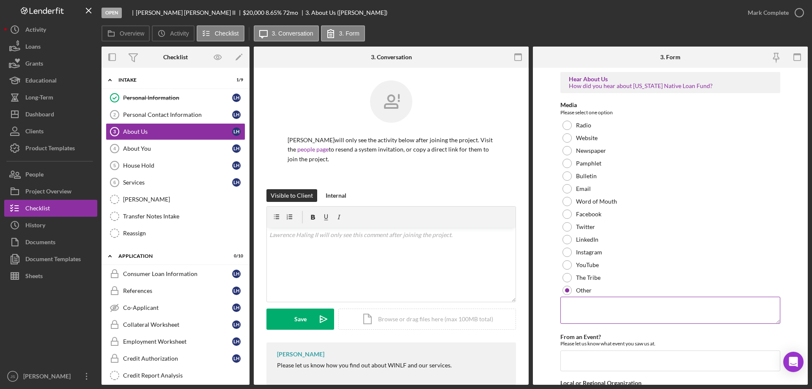
click at [593, 316] on textarea at bounding box center [671, 310] width 220 height 27
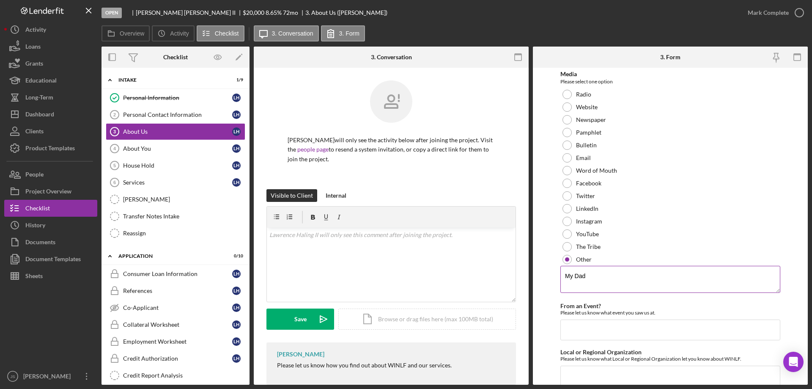
scroll to position [63, 0]
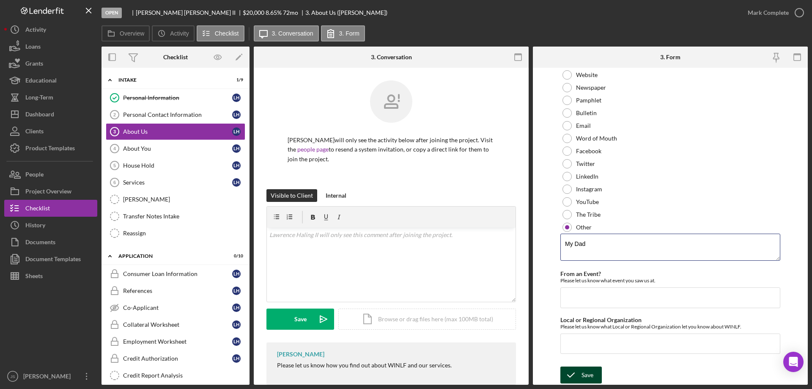
type textarea "My Dad"
click at [577, 375] on icon "submit" at bounding box center [571, 374] width 21 height 21
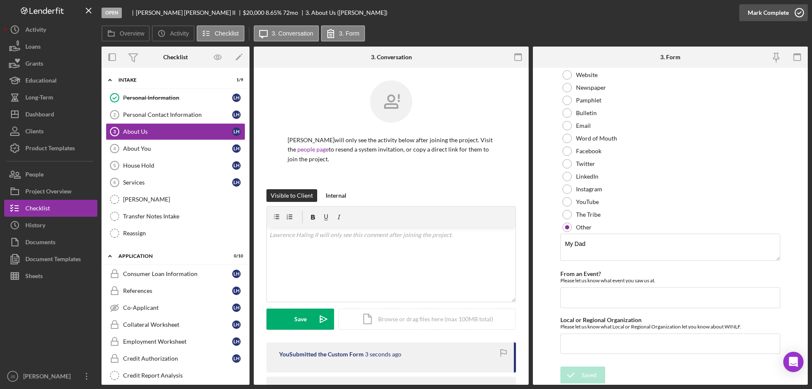
click at [796, 13] on icon "button" at bounding box center [799, 12] width 21 height 21
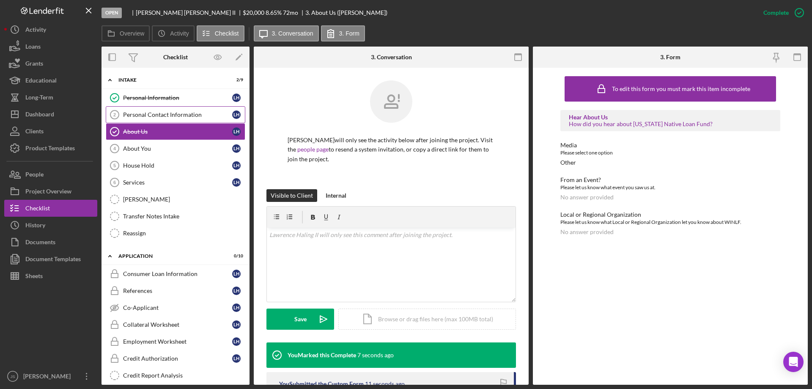
click at [157, 115] on div "Personal Contact Information" at bounding box center [177, 114] width 109 height 7
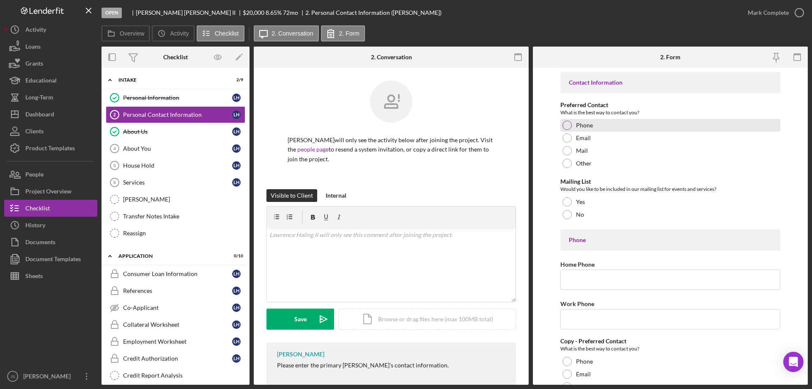
click at [567, 124] on div at bounding box center [567, 125] width 9 height 9
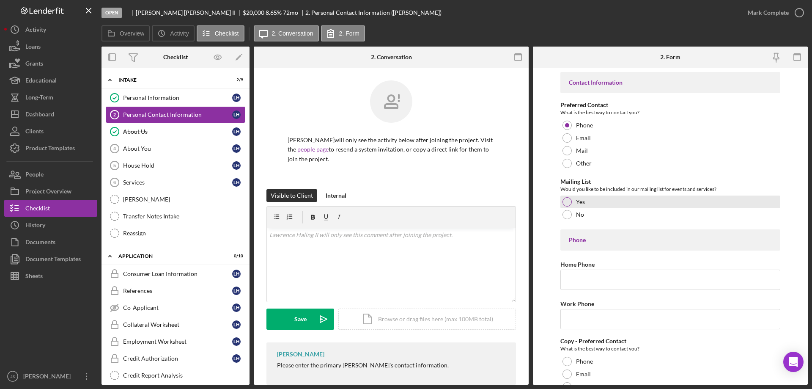
click at [566, 200] on div at bounding box center [567, 201] width 9 height 9
click at [575, 281] on input "Home Phone" at bounding box center [671, 280] width 220 height 20
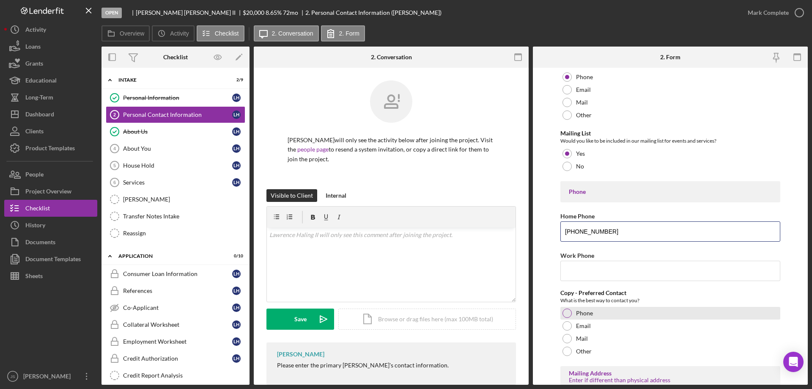
scroll to position [127, 0]
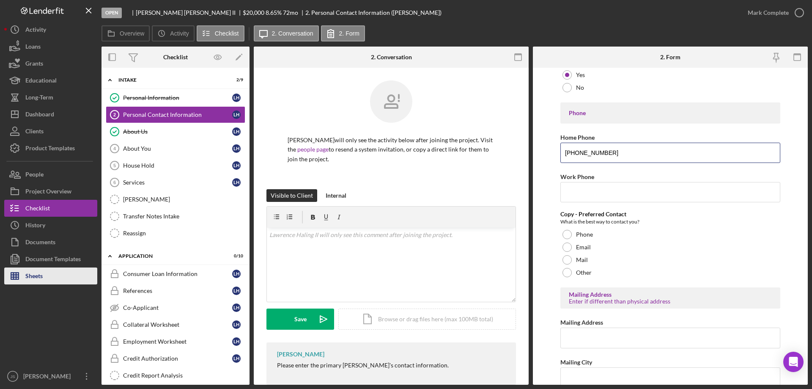
type input "[PHONE_NUMBER]"
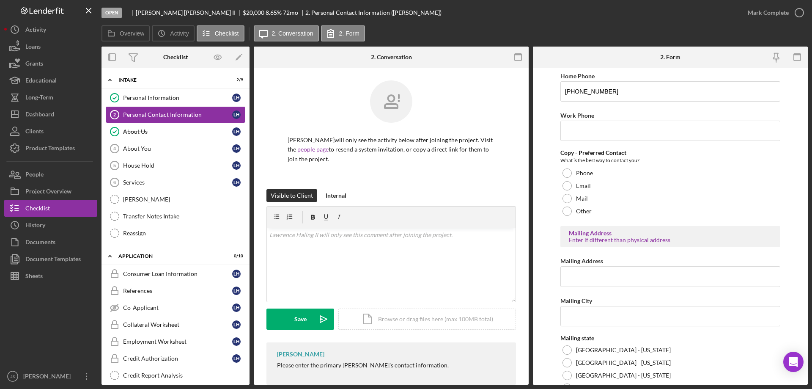
scroll to position [254, 0]
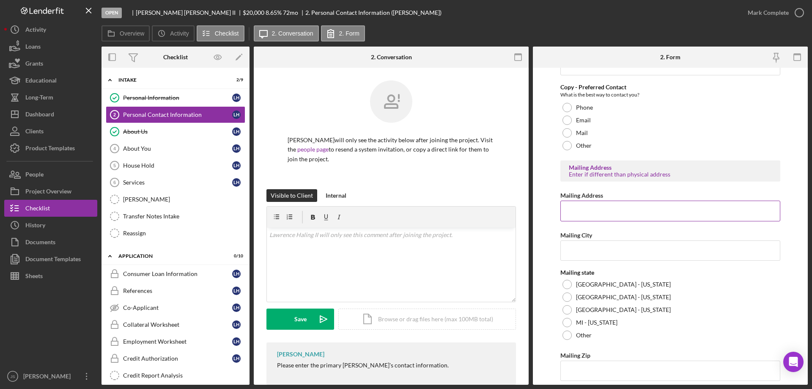
click at [577, 211] on input "Mailing Address" at bounding box center [671, 211] width 220 height 20
type input "[STREET_ADDRESS]"
type input "Arbor Vitae"
click at [567, 283] on div at bounding box center [567, 284] width 9 height 9
click at [582, 375] on input "Mailing Zip" at bounding box center [671, 370] width 220 height 20
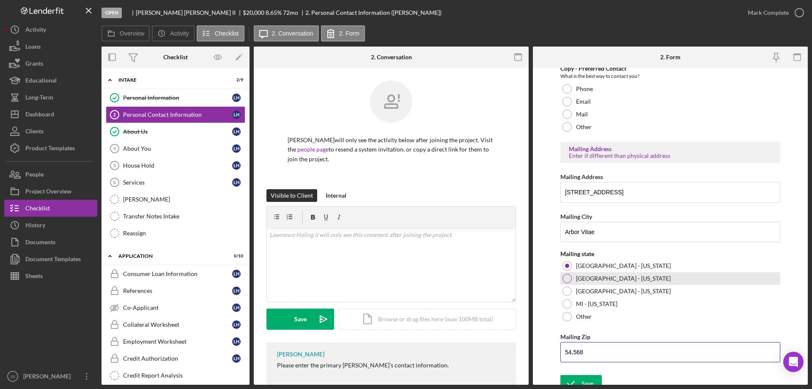
scroll to position [281, 0]
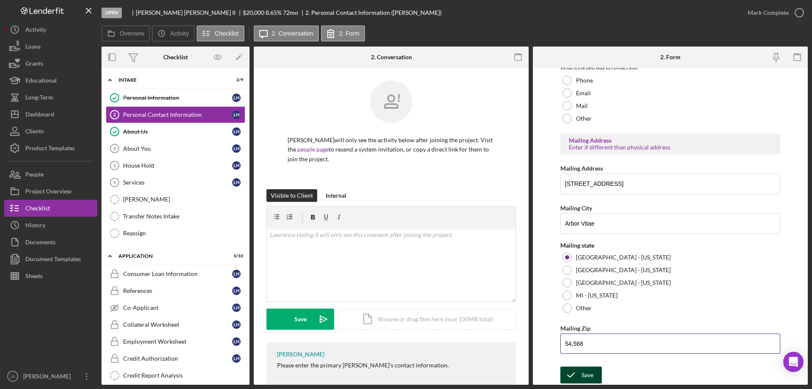
type input "54,568"
click at [589, 373] on div "Save" at bounding box center [588, 374] width 12 height 17
click at [799, 10] on div "Saved" at bounding box center [737, 8] width 135 height 3
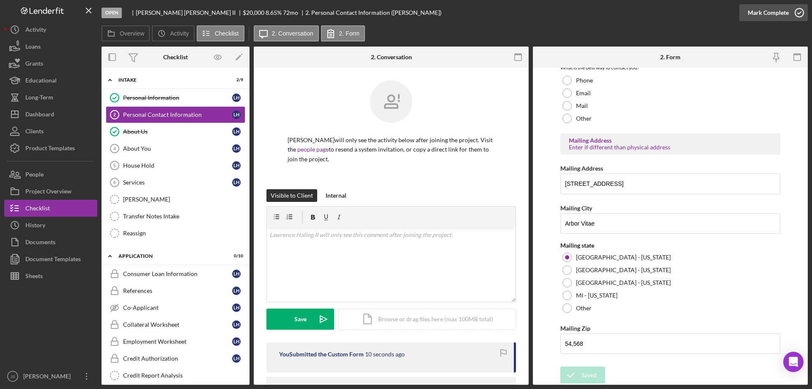
click at [801, 13] on icon "button" at bounding box center [799, 12] width 21 height 21
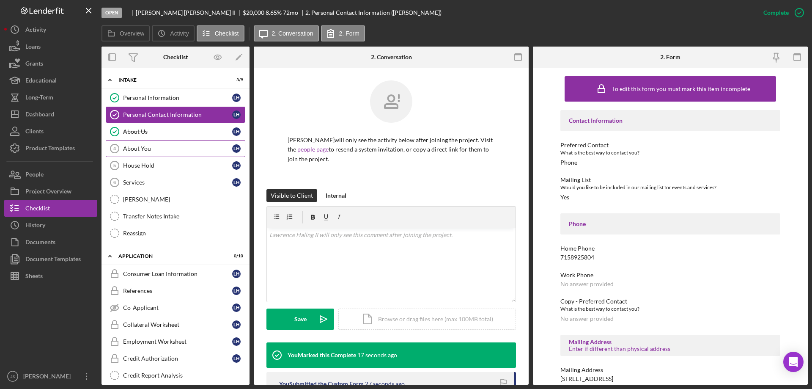
click at [164, 146] on div "About You" at bounding box center [177, 148] width 109 height 7
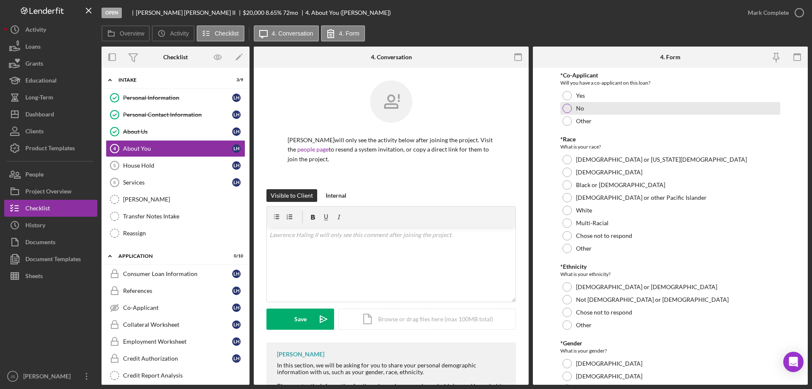
click at [567, 107] on div at bounding box center [567, 108] width 9 height 9
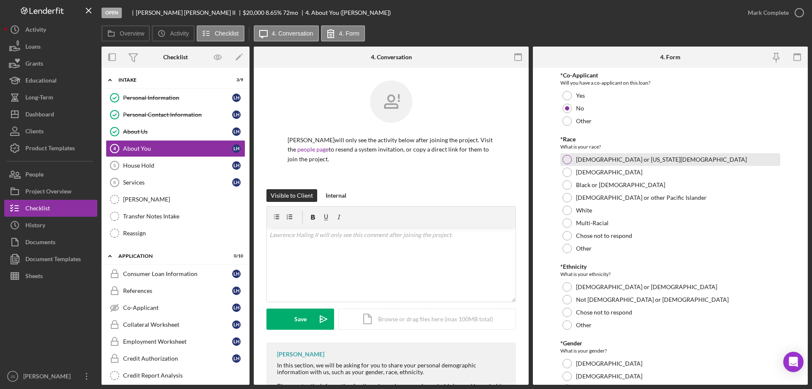
click at [566, 156] on div at bounding box center [567, 159] width 9 height 9
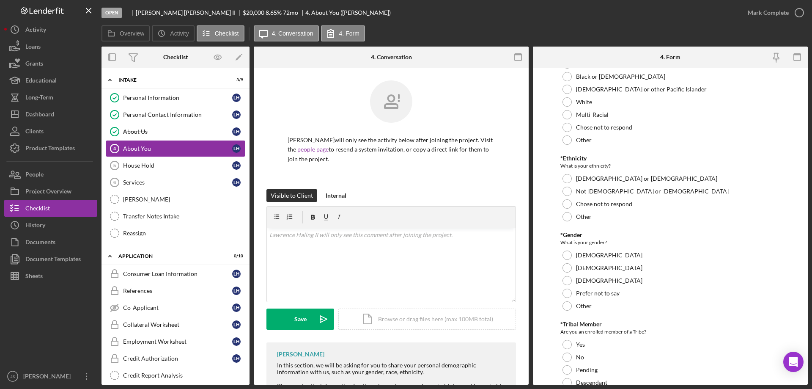
scroll to position [127, 0]
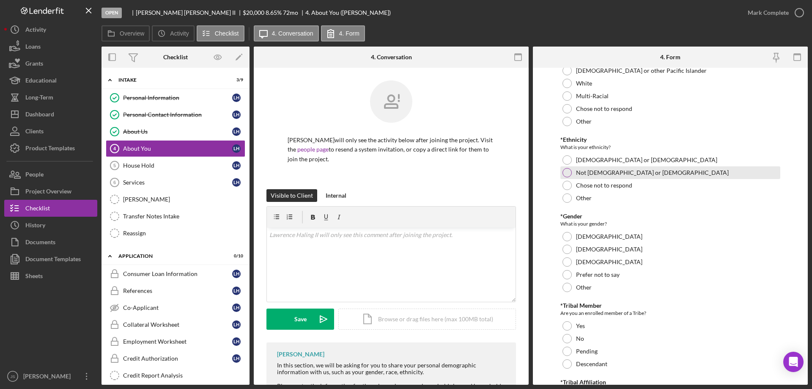
click at [567, 172] on div at bounding box center [567, 172] width 9 height 9
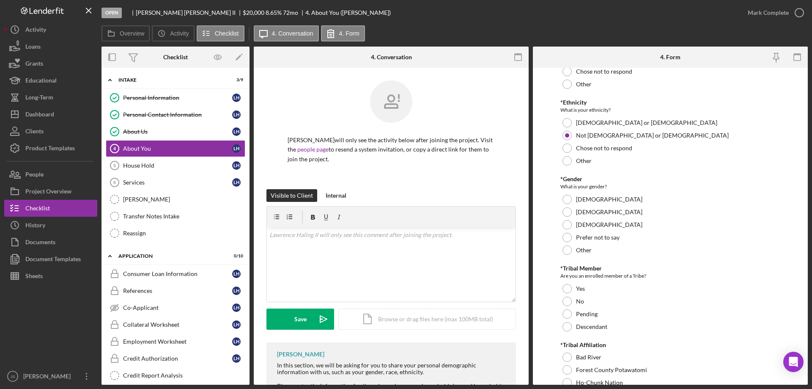
scroll to position [212, 0]
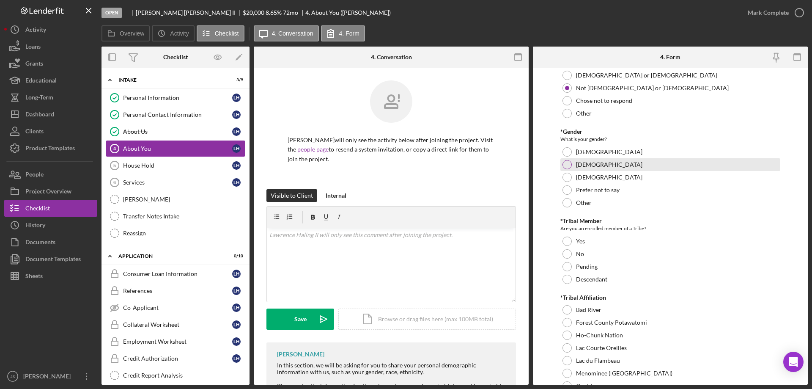
click at [565, 162] on div at bounding box center [567, 164] width 9 height 9
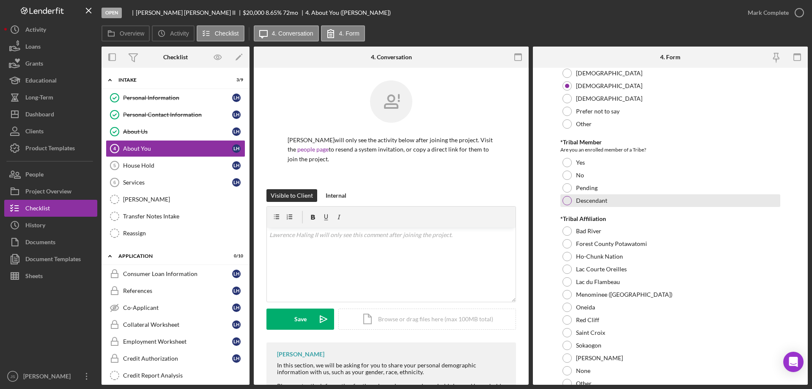
scroll to position [296, 0]
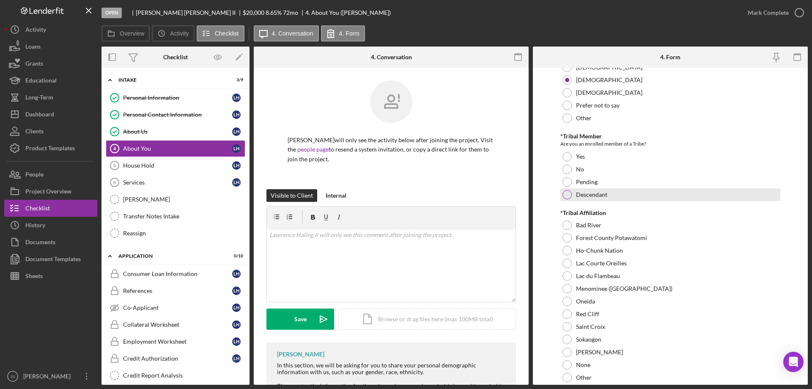
click at [567, 193] on div at bounding box center [567, 194] width 9 height 9
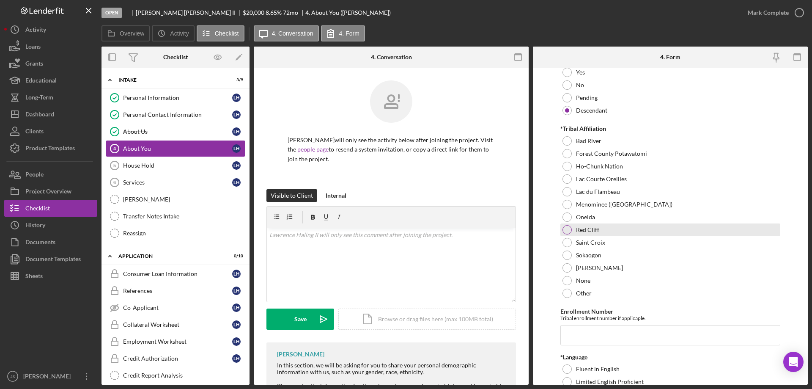
scroll to position [381, 0]
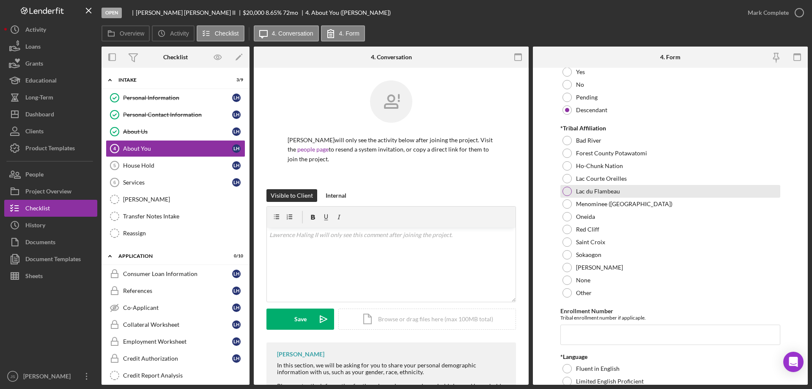
click at [567, 192] on div at bounding box center [567, 191] width 9 height 9
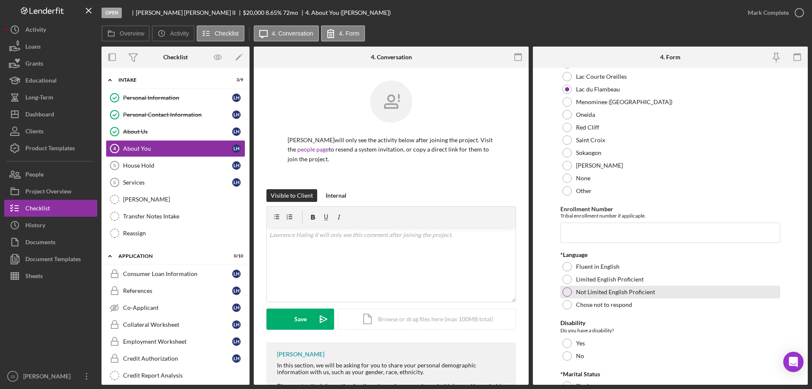
scroll to position [508, 0]
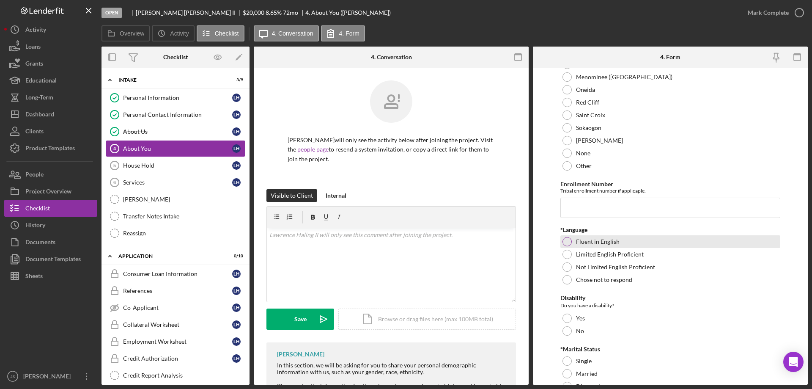
drag, startPoint x: 563, startPoint y: 241, endPoint x: 616, endPoint y: 250, distance: 53.6
click at [564, 241] on div at bounding box center [567, 241] width 9 height 9
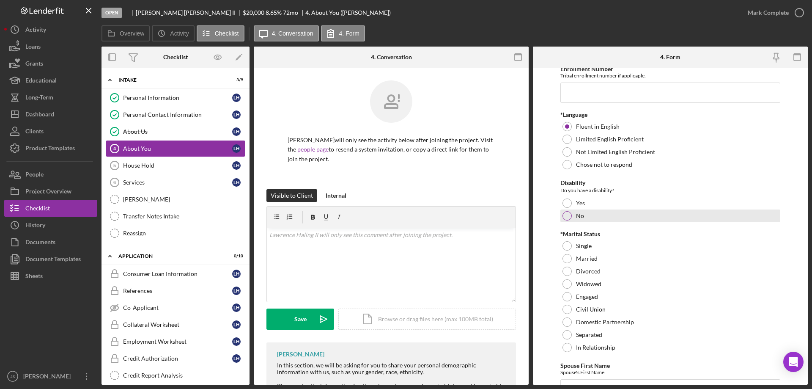
scroll to position [635, 0]
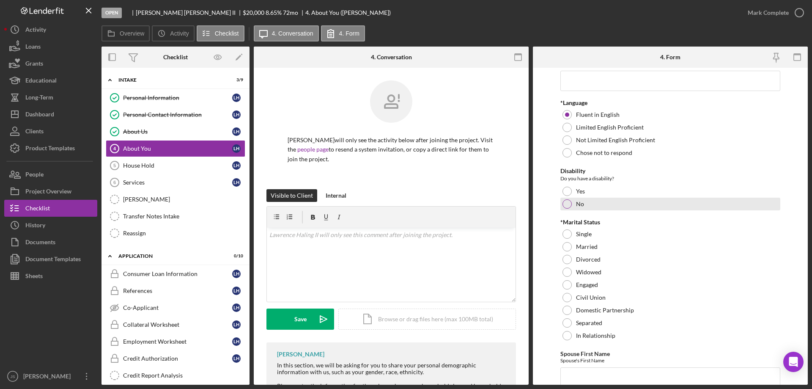
click at [569, 204] on div at bounding box center [567, 203] width 9 height 9
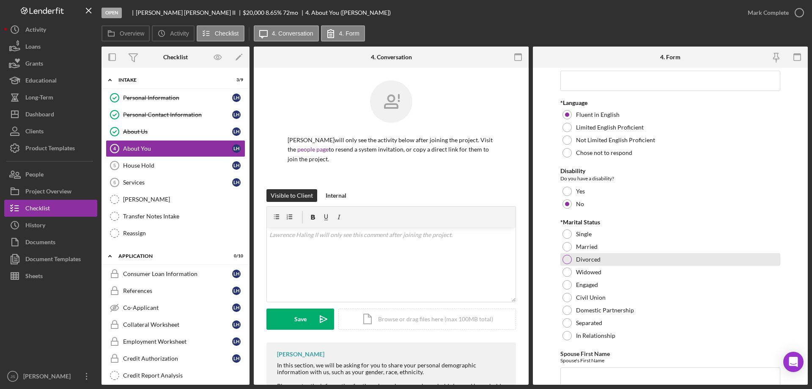
drag, startPoint x: 569, startPoint y: 233, endPoint x: 689, endPoint y: 258, distance: 123.1
click at [569, 233] on div at bounding box center [567, 233] width 9 height 9
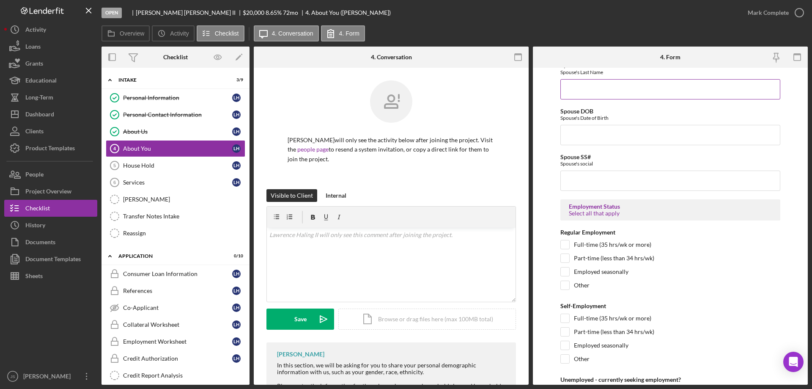
scroll to position [1015, 0]
click at [565, 242] on input "Full-time (35 hrs/wk or more)" at bounding box center [565, 243] width 8 height 8
checkbox input "true"
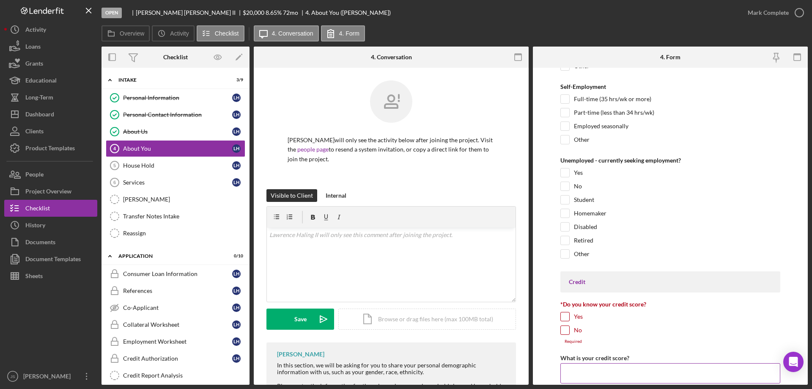
scroll to position [1354, 0]
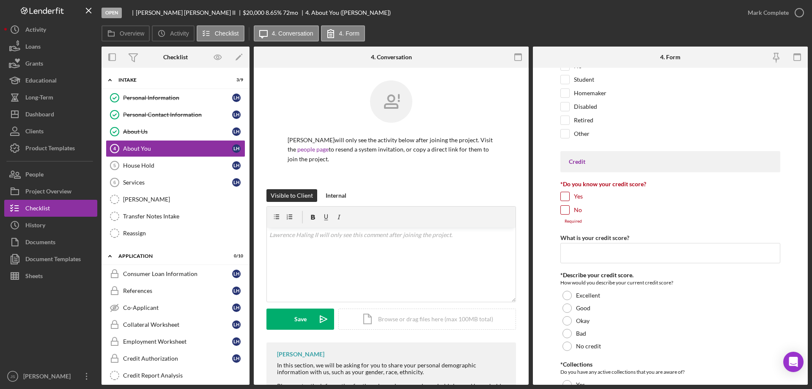
click at [565, 194] on input "Yes" at bounding box center [565, 196] width 8 height 8
checkbox input "true"
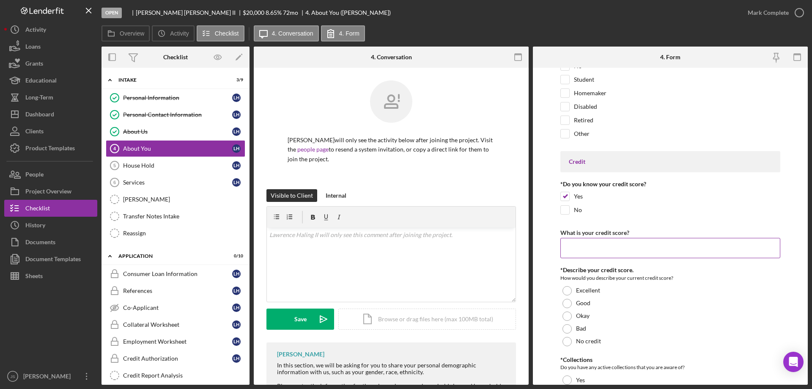
click at [571, 249] on input "What is your credit score?" at bounding box center [671, 248] width 220 height 20
type input "646"
drag, startPoint x: 566, startPoint y: 301, endPoint x: 151, endPoint y: 242, distance: 419.3
click at [566, 301] on div at bounding box center [567, 303] width 9 height 9
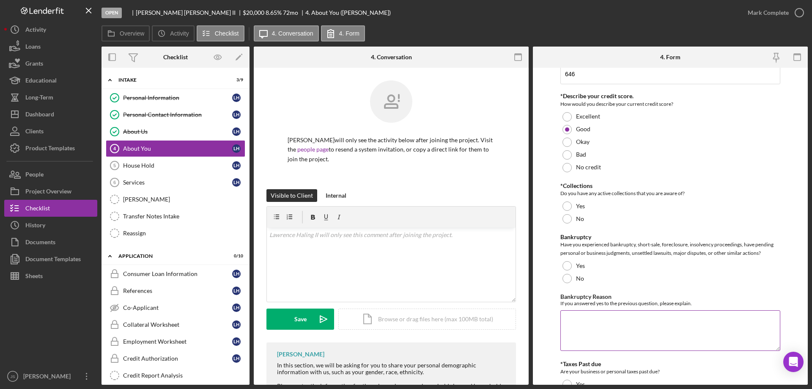
scroll to position [1566, 0]
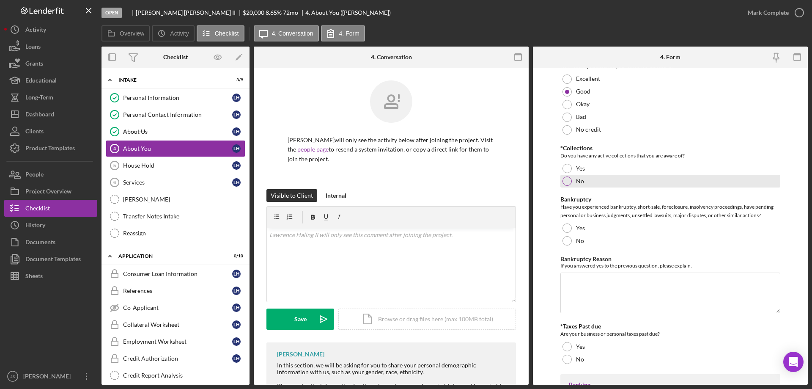
click at [566, 179] on div at bounding box center [567, 180] width 9 height 9
click at [567, 243] on div at bounding box center [567, 240] width 9 height 9
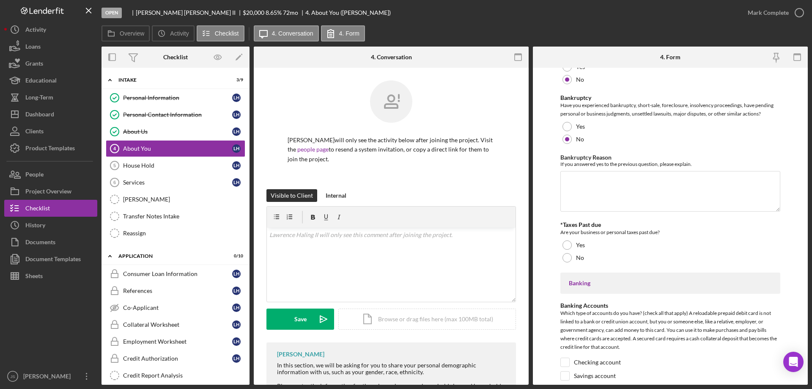
scroll to position [1692, 0]
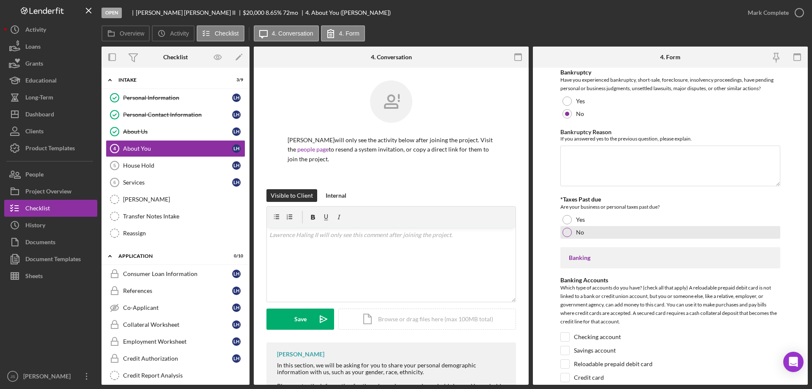
click at [567, 230] on div at bounding box center [567, 232] width 9 height 9
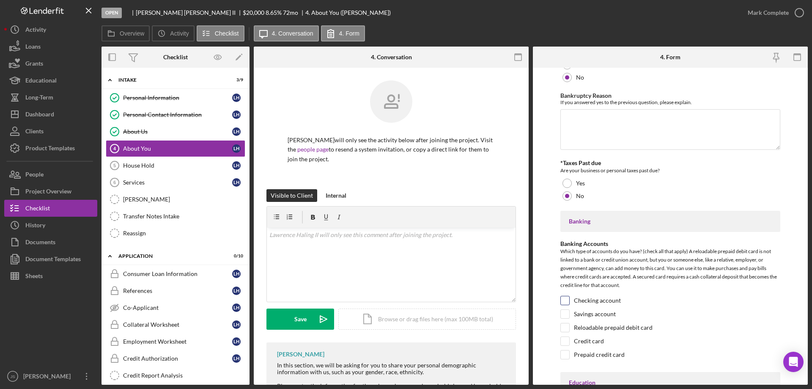
scroll to position [1777, 0]
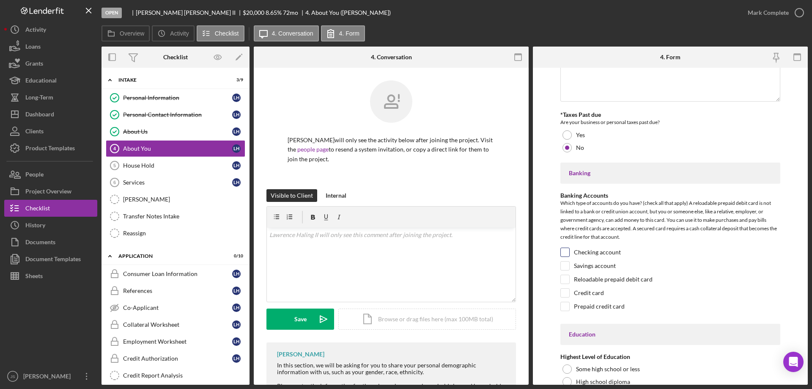
click at [566, 253] on input "Checking account" at bounding box center [565, 252] width 8 height 8
checkbox input "true"
click at [564, 265] on input "Savings account" at bounding box center [565, 265] width 8 height 8
checkbox input "true"
drag, startPoint x: 566, startPoint y: 292, endPoint x: 604, endPoint y: 294, distance: 38.5
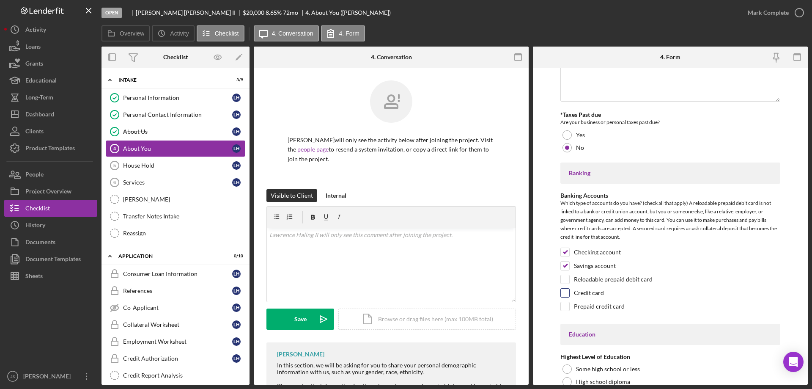
click at [566, 292] on input "Credit card" at bounding box center [565, 293] width 8 height 8
checkbox input "true"
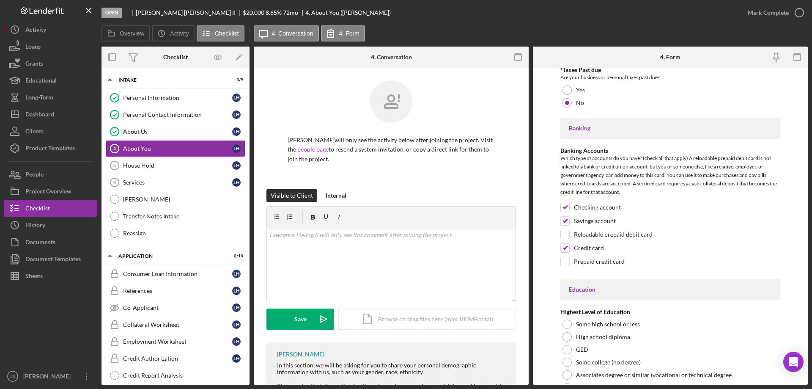
scroll to position [1875, 0]
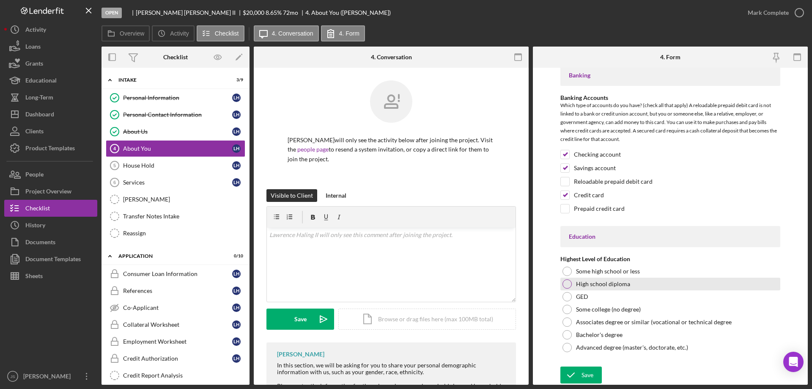
click at [567, 281] on div at bounding box center [567, 283] width 9 height 9
click at [579, 371] on icon "submit" at bounding box center [571, 374] width 21 height 21
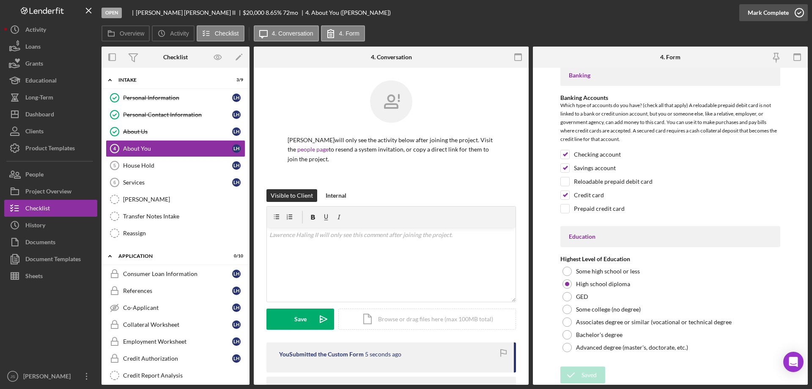
click at [800, 10] on div "Saved" at bounding box center [737, 8] width 135 height 3
click at [801, 10] on icon "button" at bounding box center [799, 12] width 21 height 21
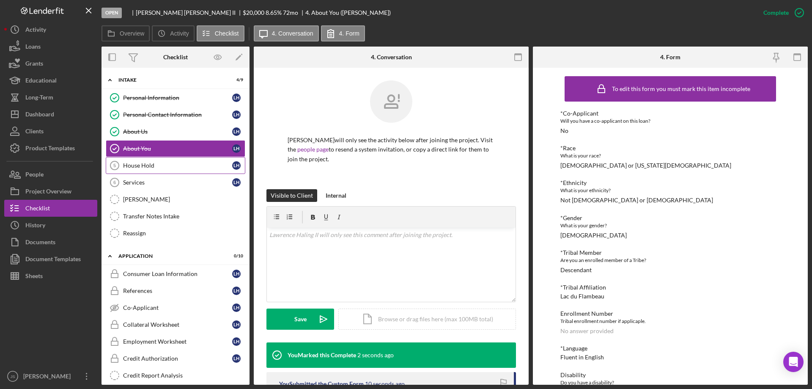
click at [140, 164] on div "House Hold" at bounding box center [177, 165] width 109 height 7
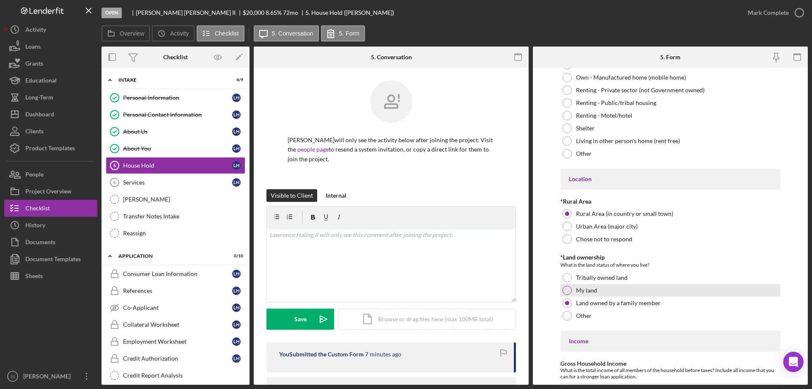
scroll to position [223, 0]
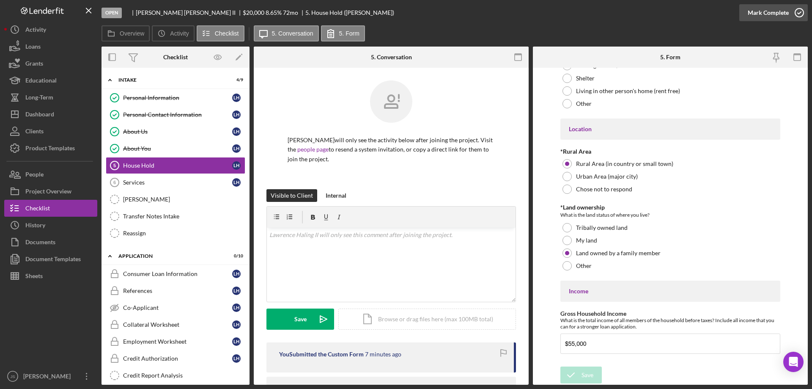
click at [799, 15] on icon "button" at bounding box center [799, 12] width 21 height 21
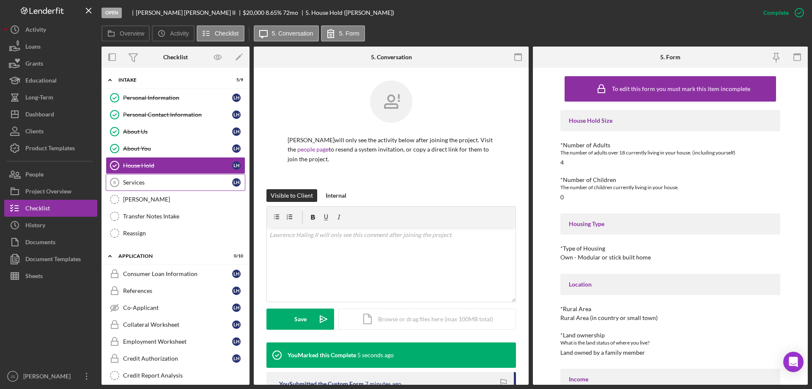
click at [142, 183] on div "Services" at bounding box center [177, 182] width 109 height 7
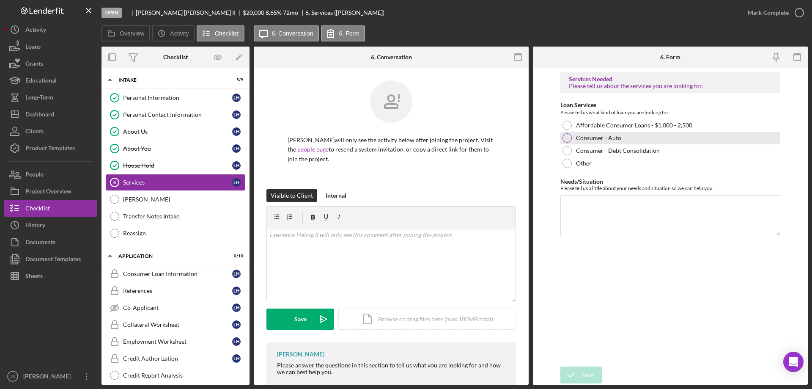
click at [568, 134] on div at bounding box center [567, 137] width 9 height 9
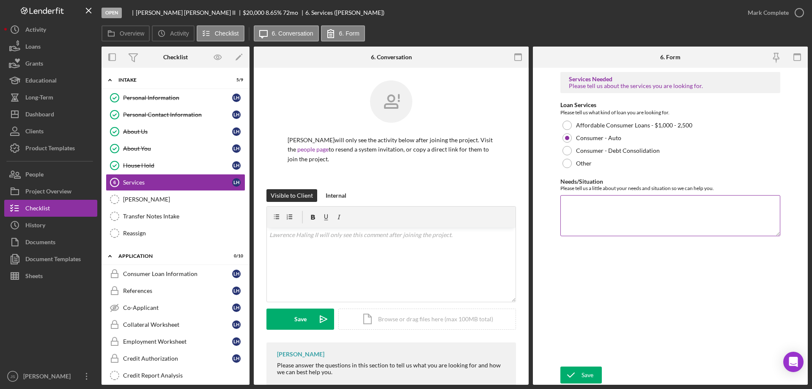
click at [591, 211] on textarea "Needs/Situation" at bounding box center [671, 215] width 220 height 41
type textarea "Wants to refinance high interest loan on vehicle"
click at [586, 374] on div "Save" at bounding box center [588, 374] width 12 height 17
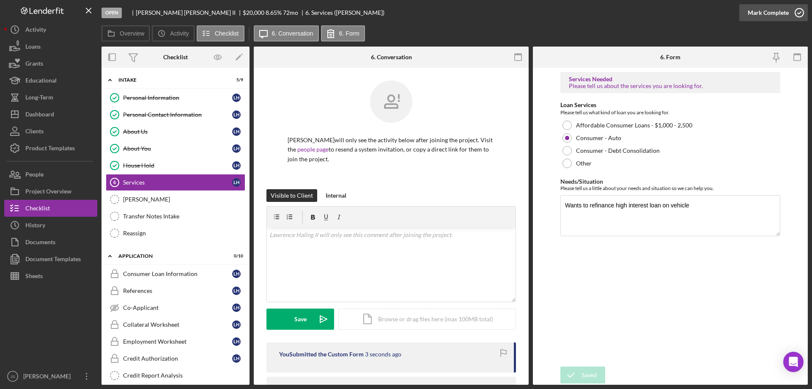
click at [800, 14] on icon "button" at bounding box center [799, 12] width 21 height 21
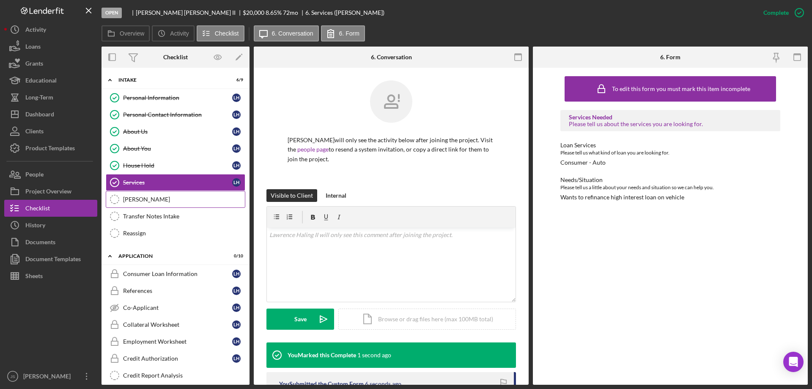
click at [161, 199] on div "[PERSON_NAME]" at bounding box center [184, 199] width 122 height 7
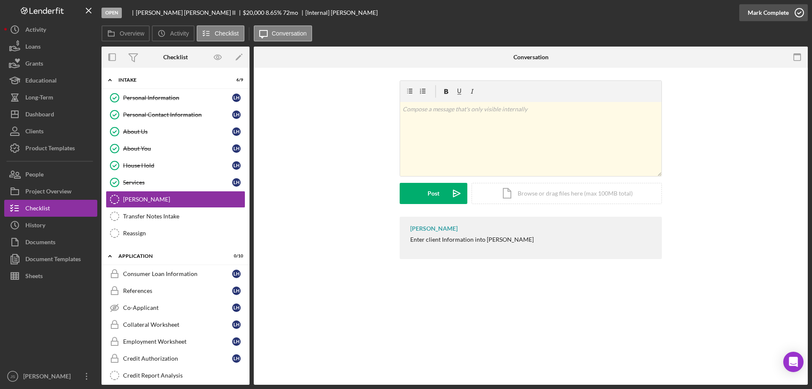
click at [803, 11] on icon "button" at bounding box center [799, 12] width 21 height 21
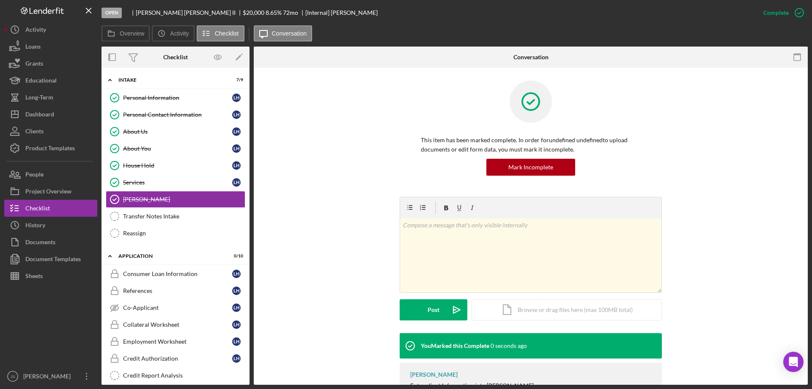
drag, startPoint x: 179, startPoint y: 215, endPoint x: 373, endPoint y: 183, distance: 196.3
click at [179, 215] on div "Transfer Notes Intake" at bounding box center [184, 216] width 122 height 7
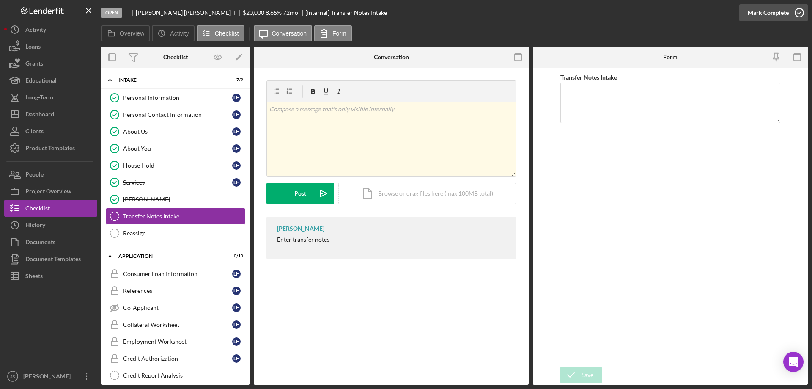
click at [800, 12] on icon "button" at bounding box center [799, 12] width 21 height 21
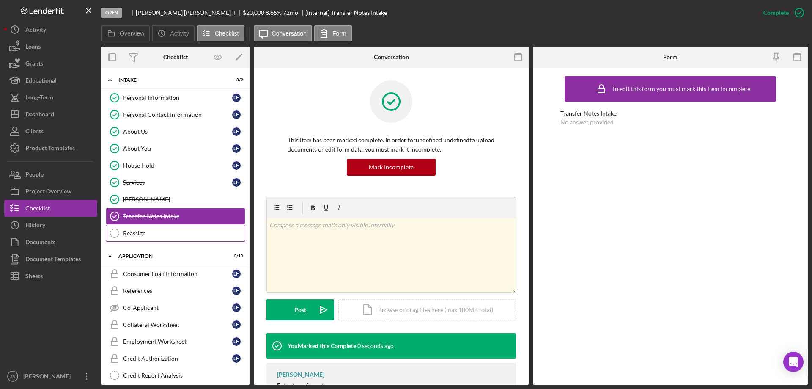
click at [168, 232] on div "Reassign" at bounding box center [184, 233] width 122 height 7
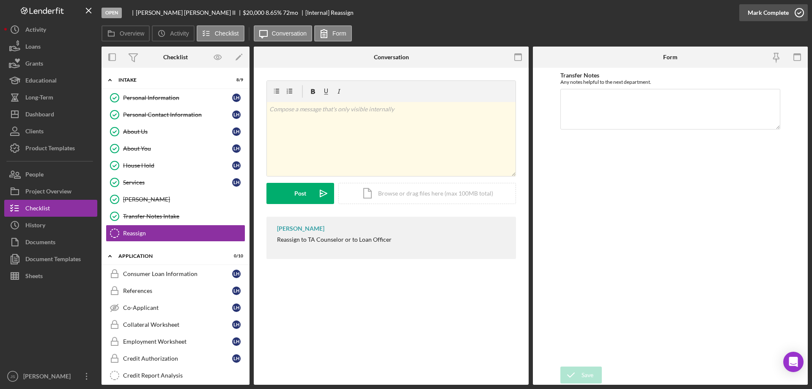
drag, startPoint x: 799, startPoint y: 8, endPoint x: 777, endPoint y: 20, distance: 24.8
click at [800, 8] on circle "button" at bounding box center [799, 12] width 8 height 8
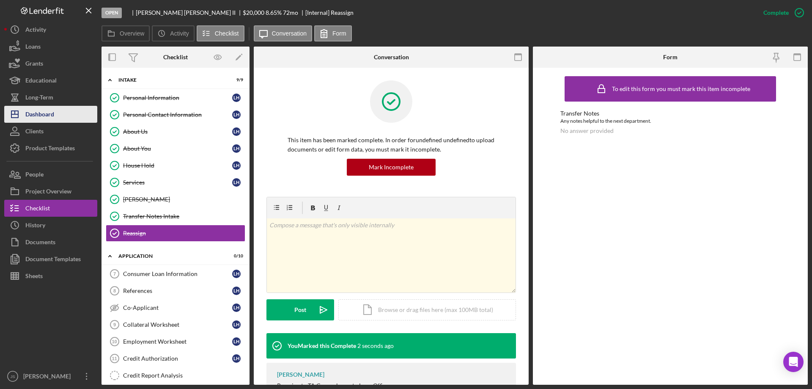
click at [48, 116] on div "Dashboard" at bounding box center [39, 115] width 29 height 19
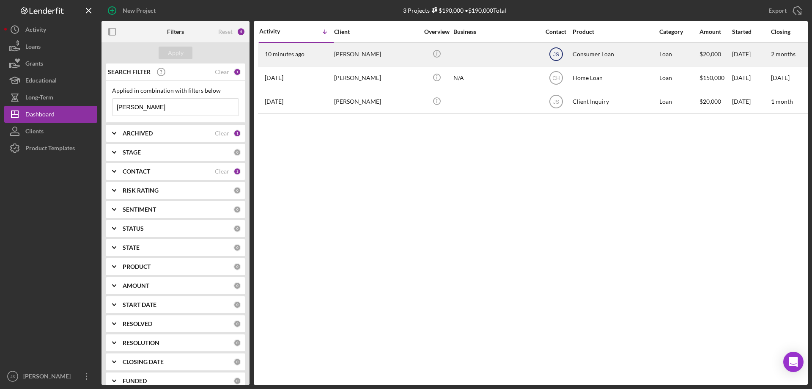
click at [558, 53] on text "JS" at bounding box center [556, 55] width 6 height 6
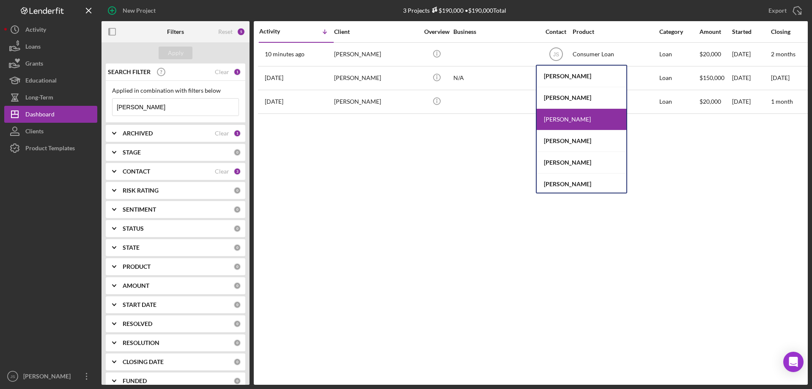
click at [559, 140] on div "[PERSON_NAME]" at bounding box center [582, 141] width 90 height 22
